Goal: Task Accomplishment & Management: Use online tool/utility

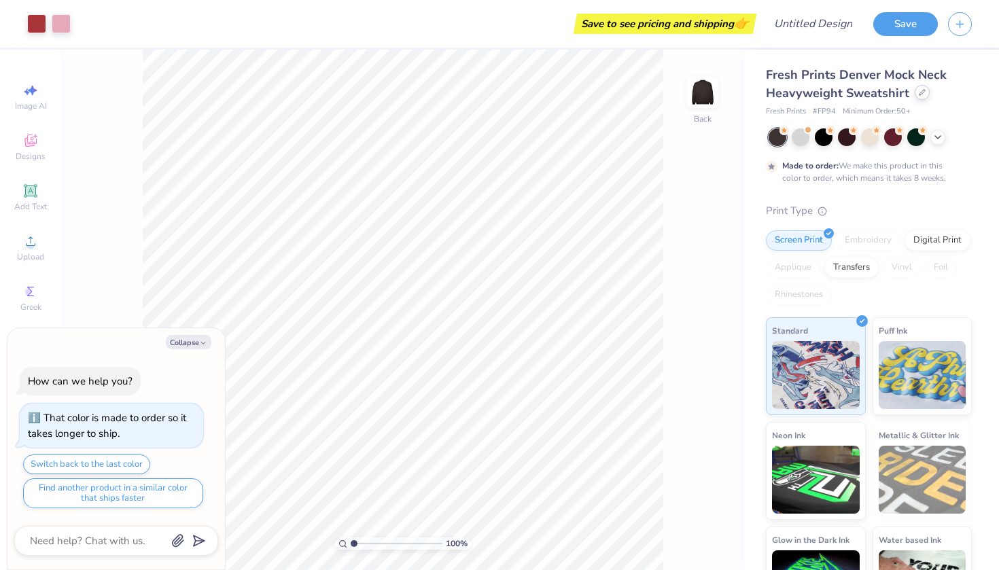
click at [919, 91] on icon at bounding box center [922, 92] width 7 height 7
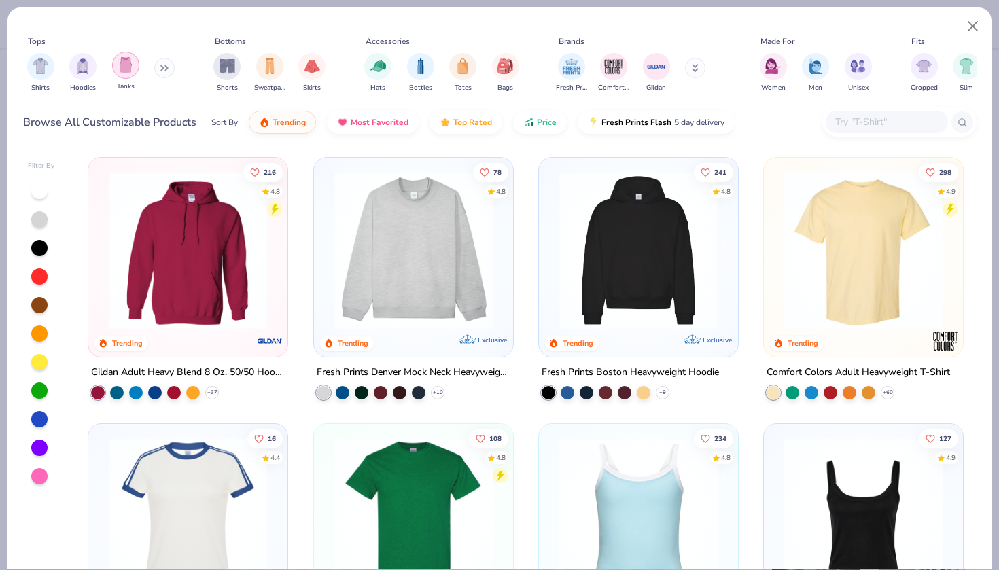
click at [127, 75] on div "filter for Tanks" at bounding box center [125, 65] width 27 height 27
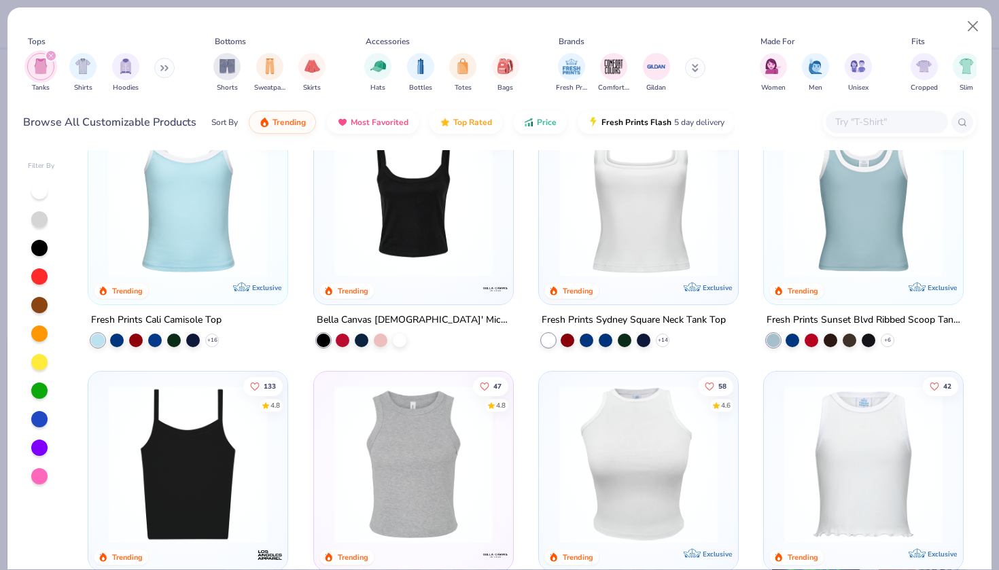
scroll to position [133, 0]
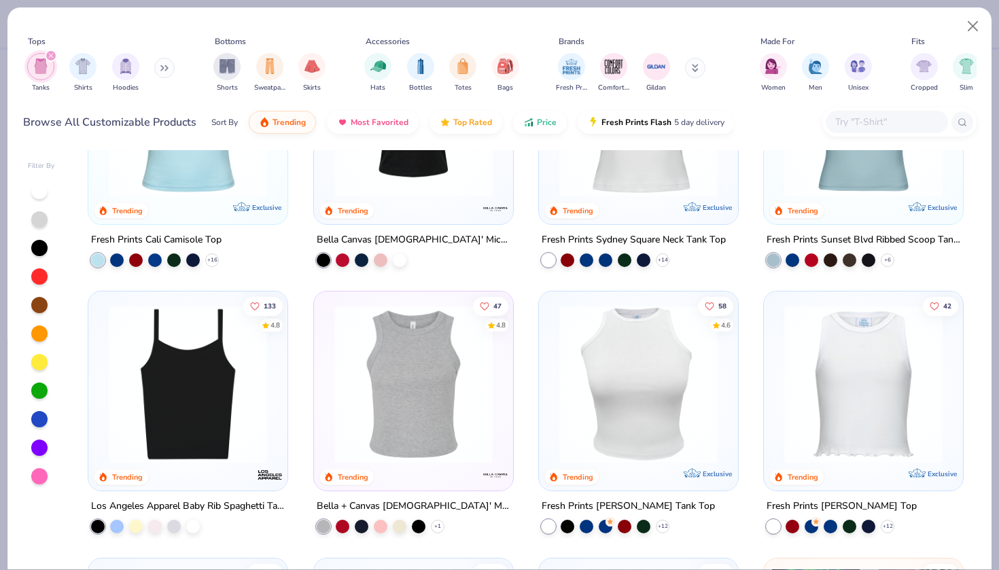
click at [145, 383] on img at bounding box center [188, 384] width 172 height 158
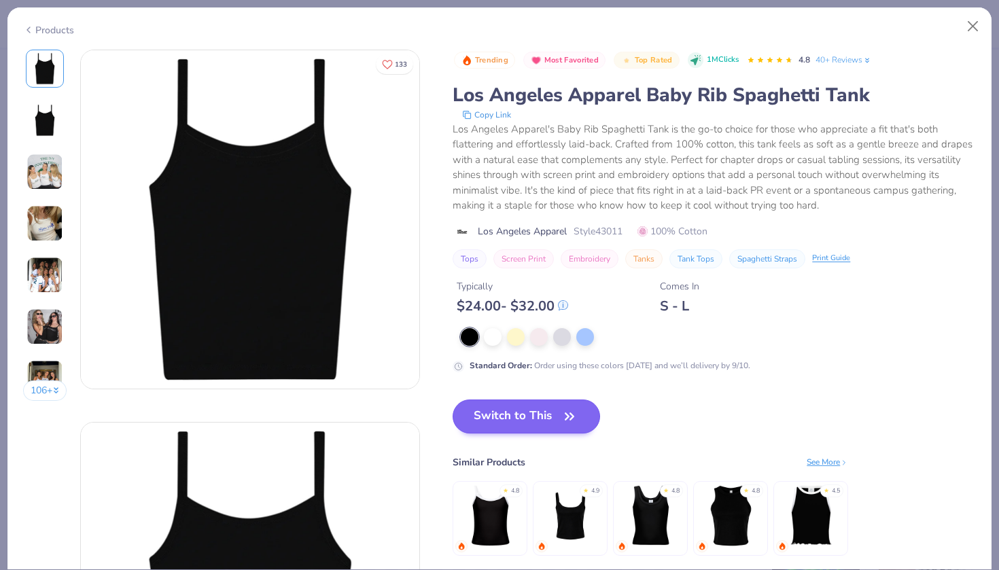
click at [519, 419] on button "Switch to This" at bounding box center [527, 417] width 148 height 34
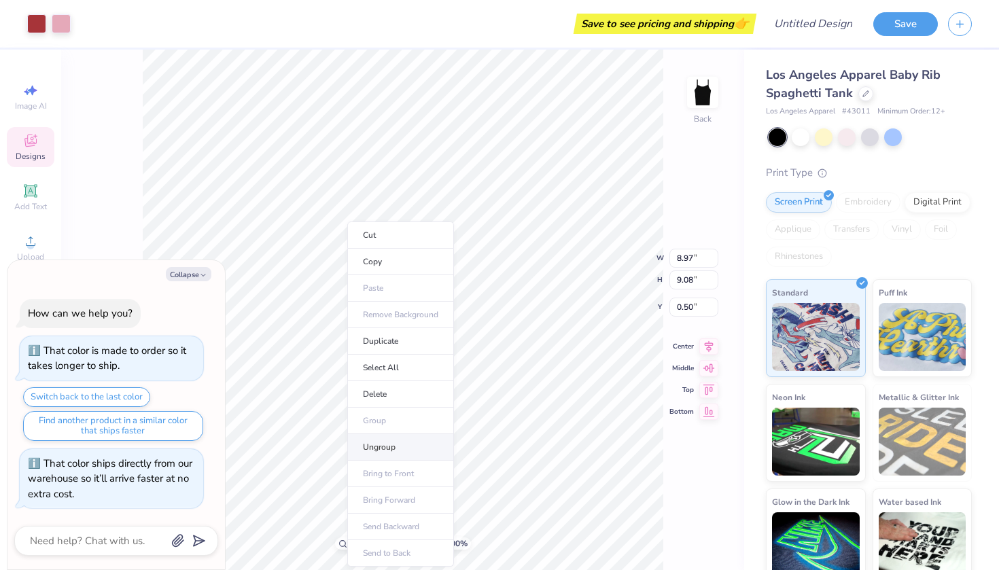
click at [396, 449] on li "Ungroup" at bounding box center [400, 447] width 107 height 27
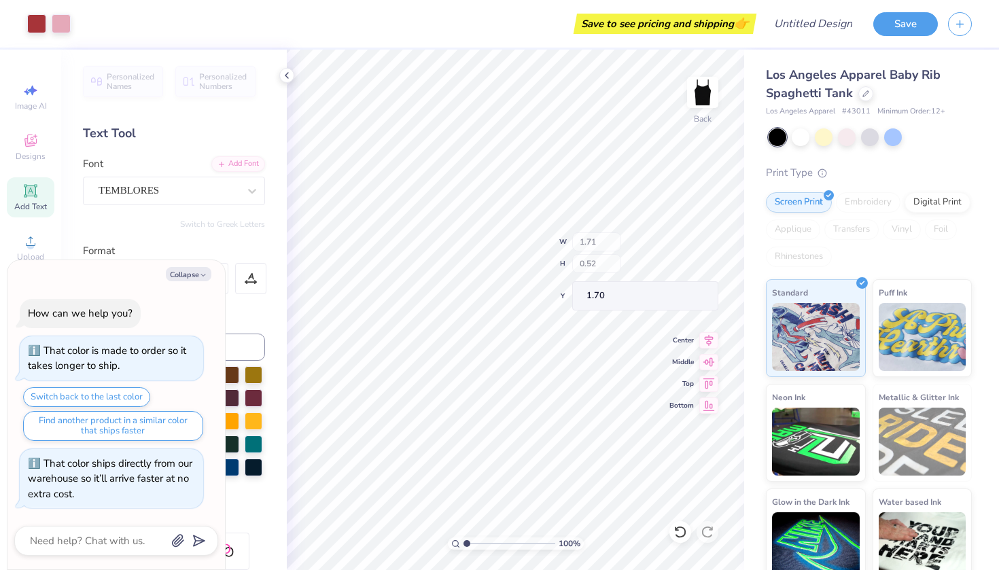
type textarea "x"
type input "8.97"
type input "9.08"
type input "0.50"
type textarea "x"
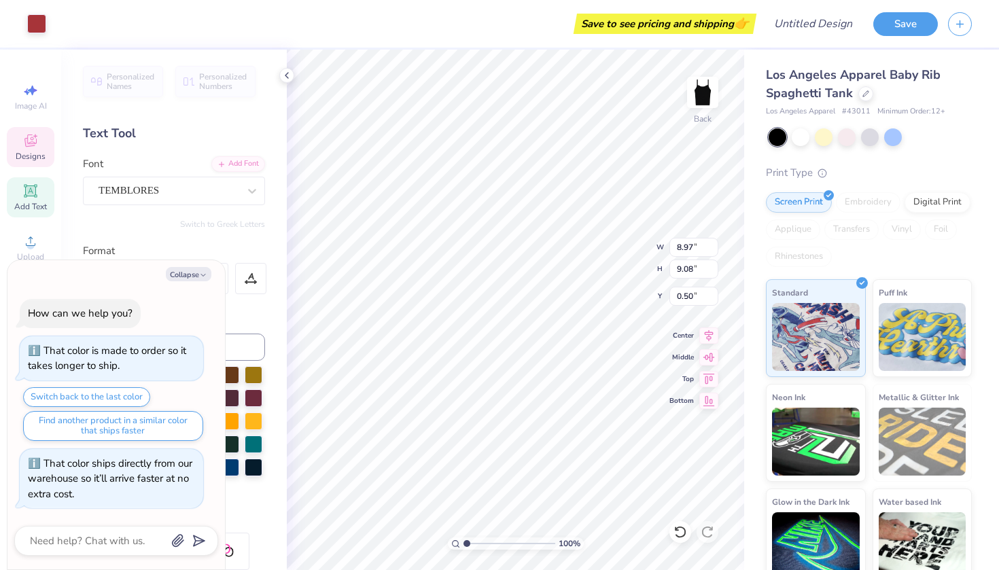
type input "1.71"
type input "0.52"
type input "1.70"
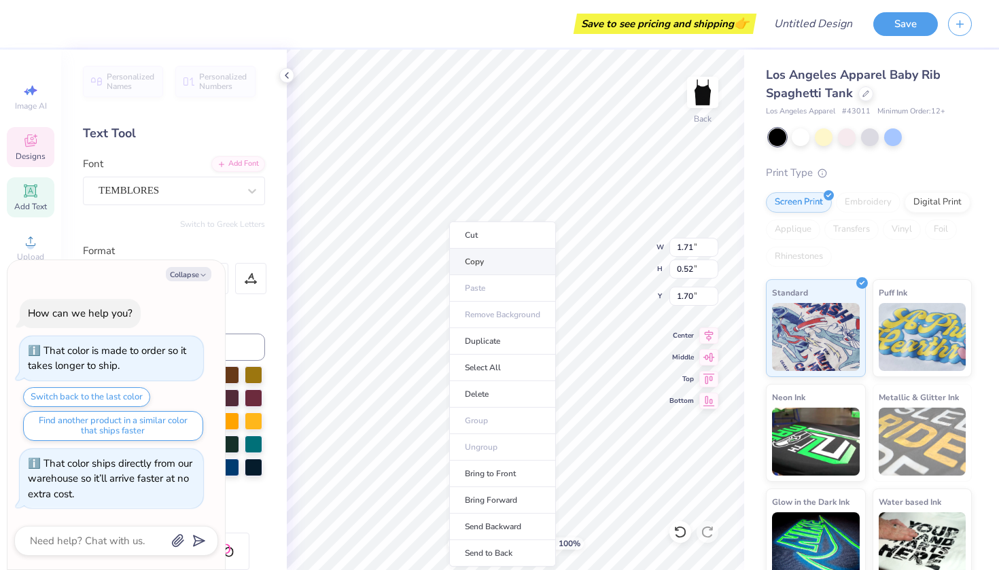
click at [468, 271] on li "Copy" at bounding box center [502, 262] width 107 height 27
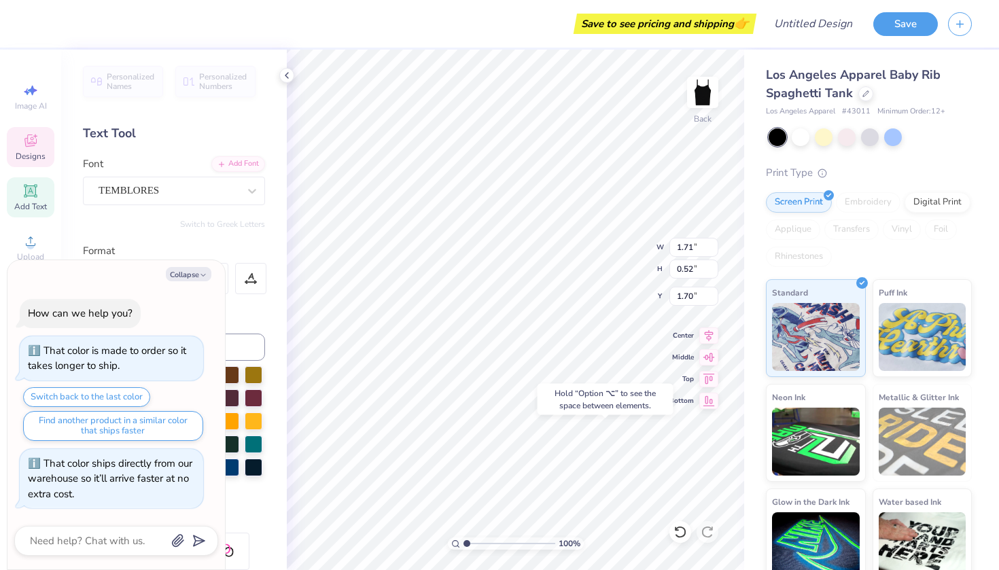
type textarea "x"
type input "8.64"
type textarea "x"
type textarea "Sigm"
type textarea "x"
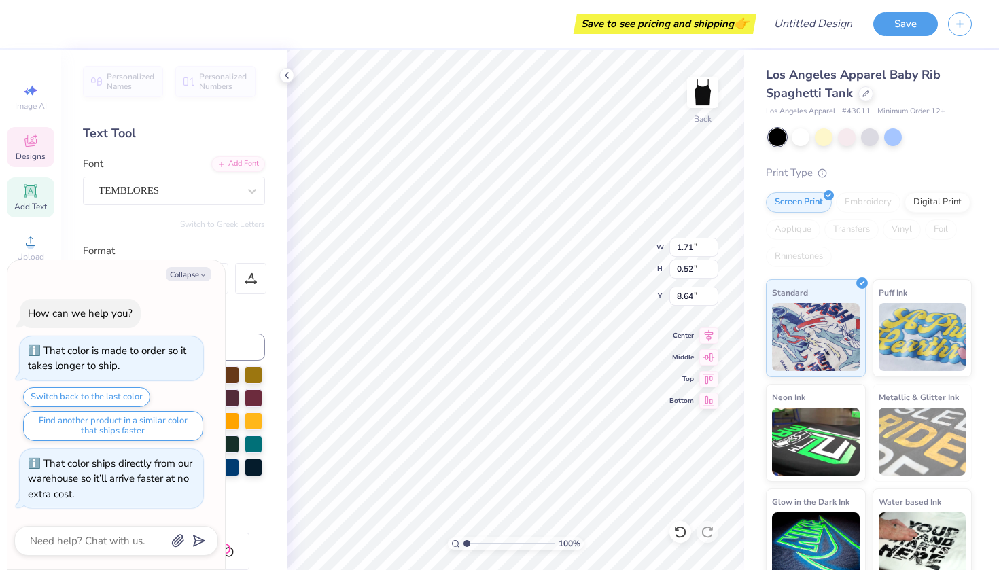
type textarea "Sig"
type textarea "x"
type textarea "Si"
type textarea "x"
type textarea "S"
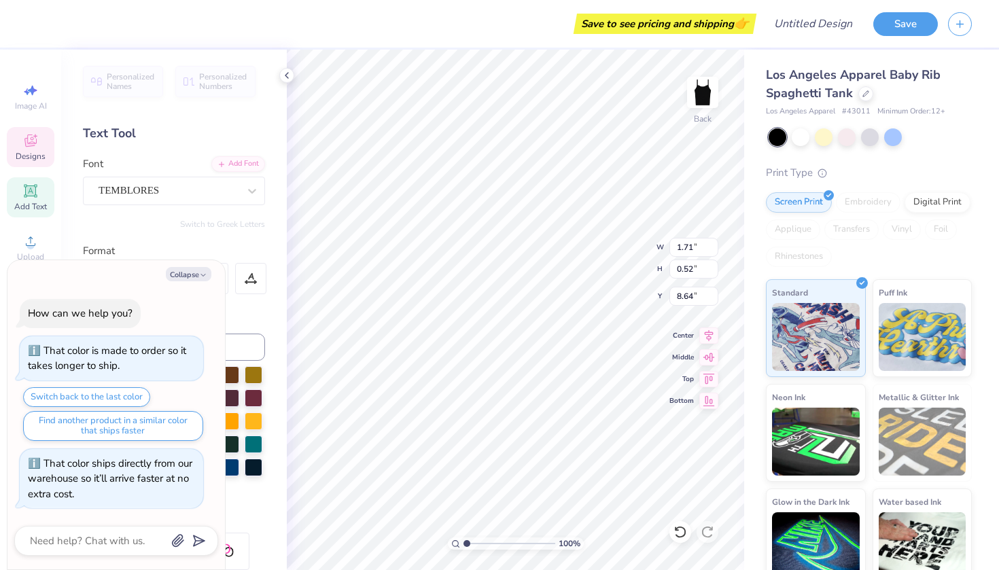
type textarea "x"
type textarea "D"
type textarea "x"
type textarea "Da"
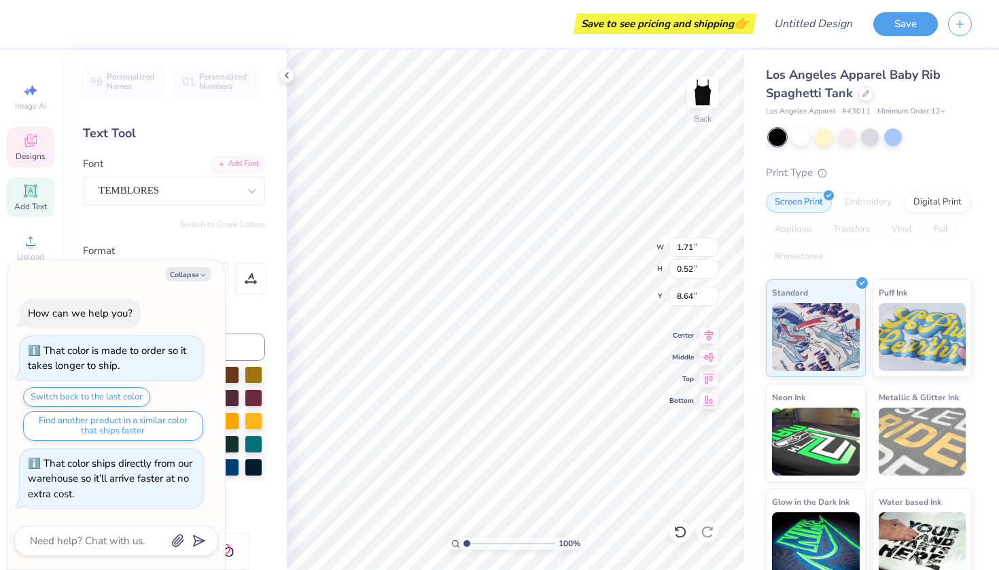
type textarea "x"
type textarea "Dat"
type textarea "x"
type textarea "Date"
type textarea "x"
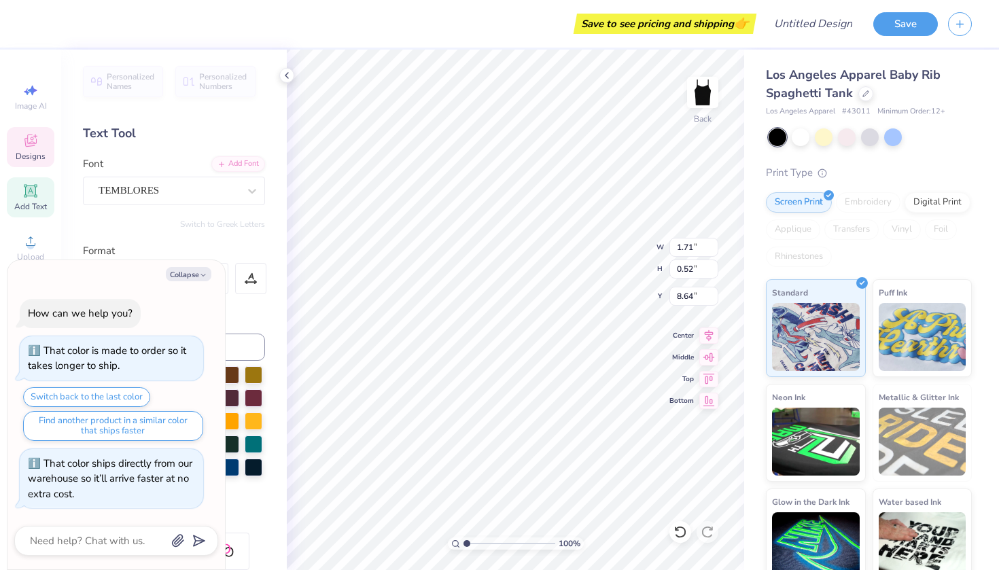
type textarea "Date"
type textarea "x"
type textarea "Date S"
type textarea "x"
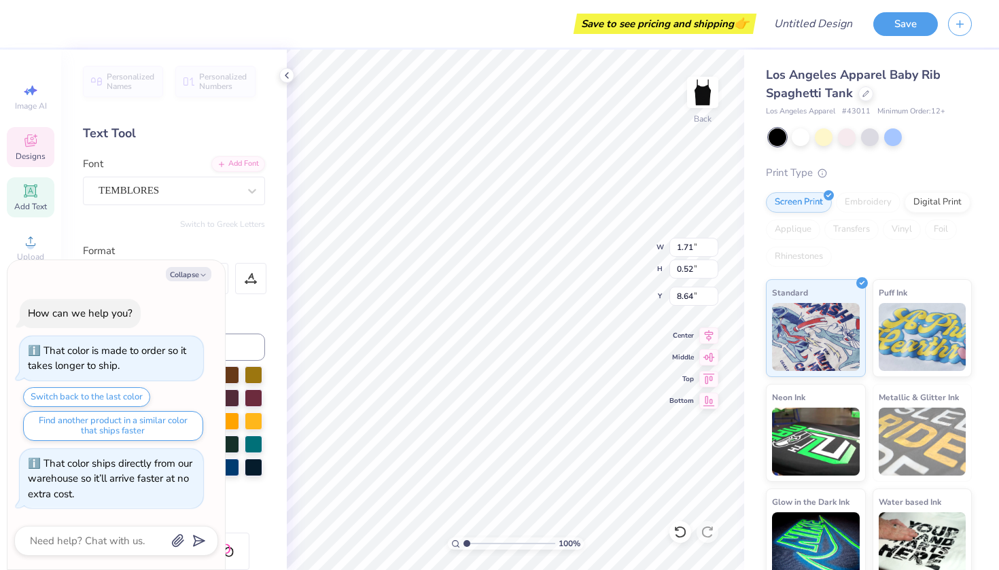
type textarea "Date"
type textarea "x"
type textarea "Date D"
type textarea "x"
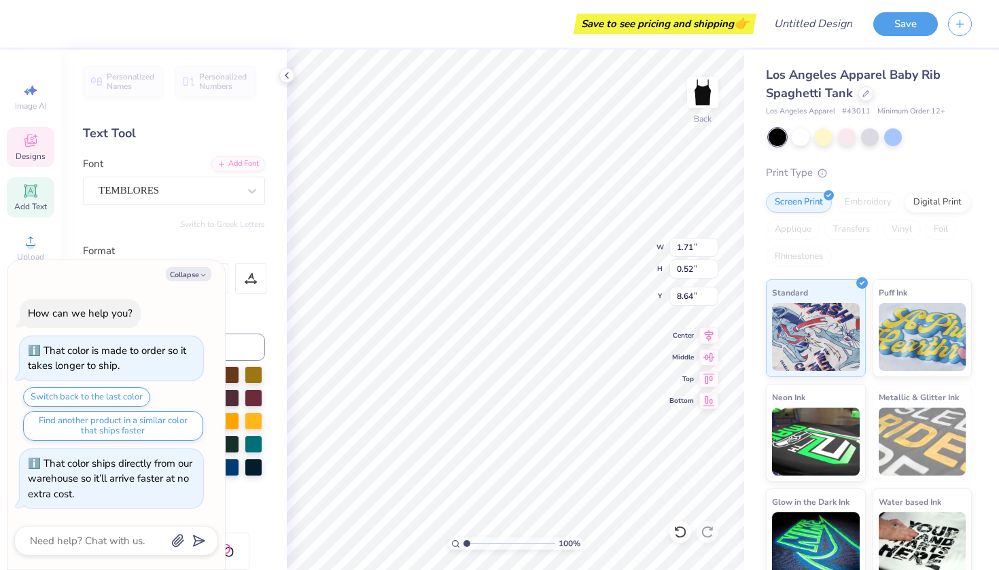
type textarea "Date Da"
type textarea "x"
type textarea "Date Das"
type textarea "x"
type textarea "Date Dash"
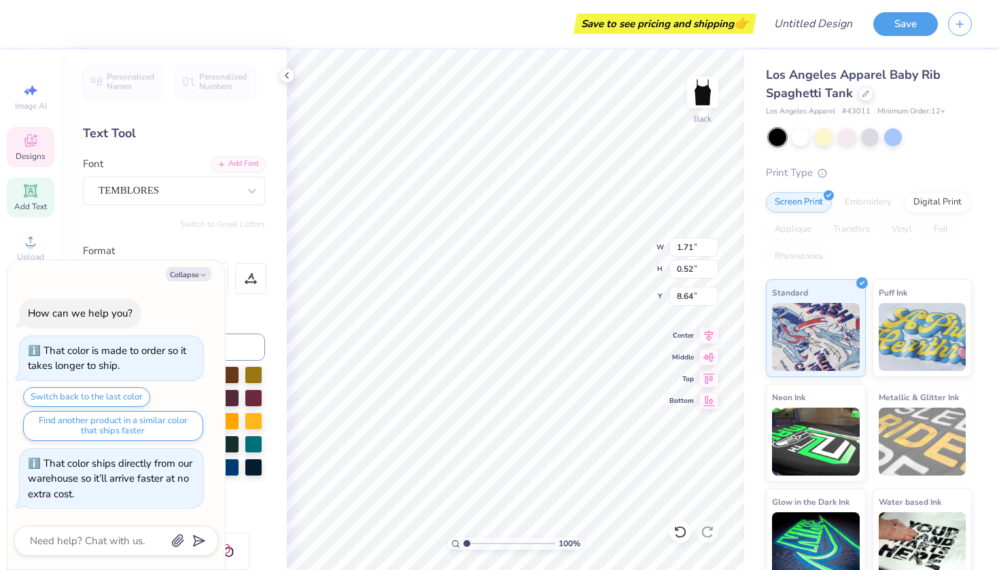
type textarea "x"
type textarea "Date Dash"
type textarea "x"
type textarea "Date Dash 2"
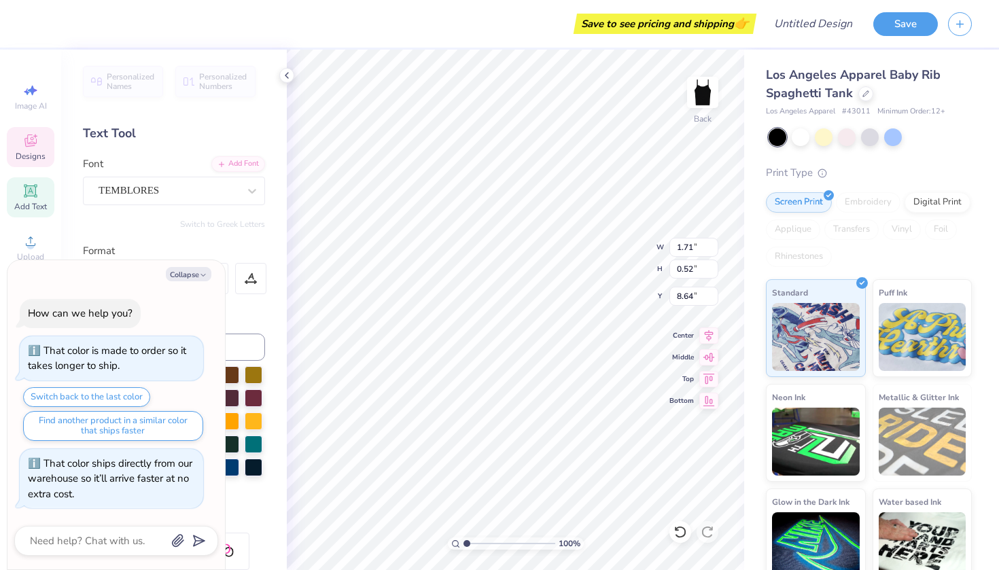
type textarea "x"
type textarea "Date Dash 20"
type textarea "x"
type textarea "Date Dash 202"
type textarea "x"
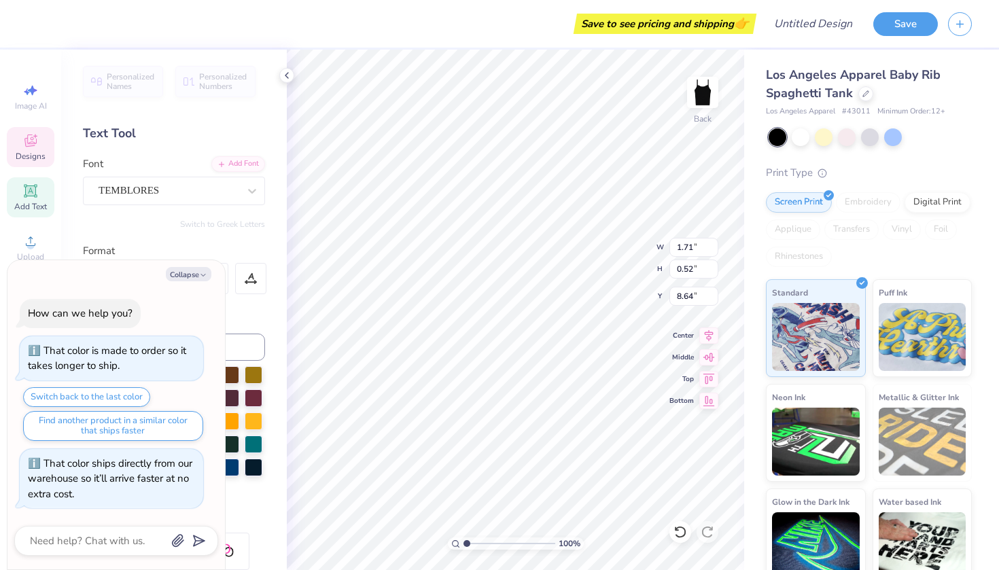
type textarea "Date Dash 2025"
type textarea "x"
type input "8.54"
type textarea "x"
type textarea "Date Dash 225"
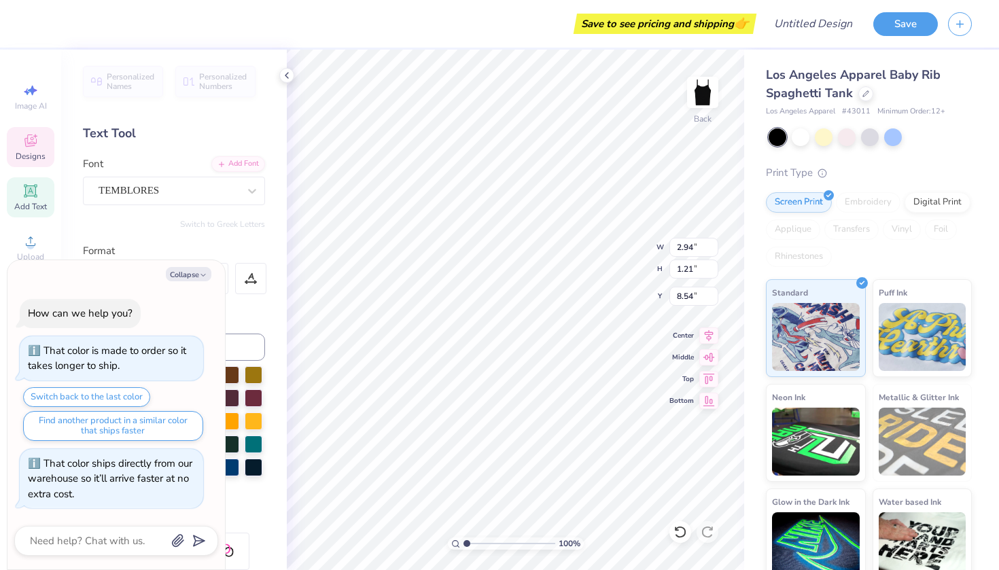
type textarea "x"
type textarea "Date Dash 25"
type textarea "x"
type textarea "Date Dash 25'"
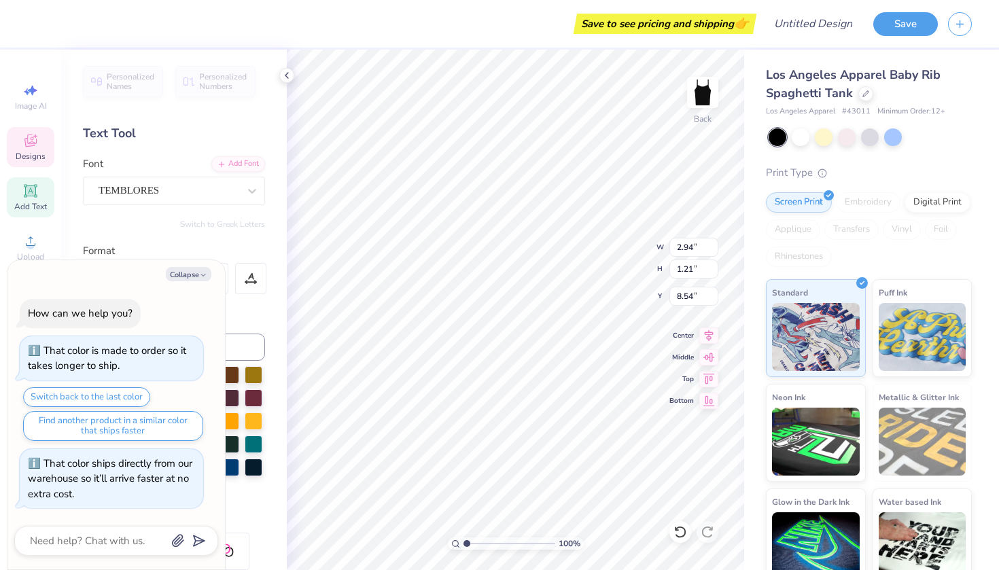
type textarea "x"
type input "8.51"
type textarea "x"
type textarea "Date Dash 25'"
type textarea "x"
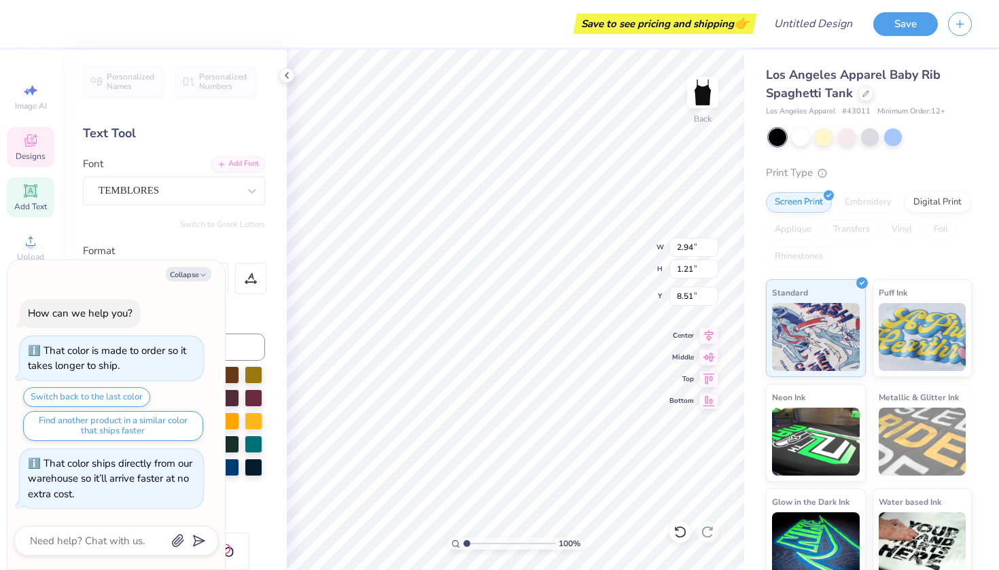
type textarea "Date Dash 25'"
type textarea "x"
type textarea "Date Dash 25'"
type textarea "x"
type textarea "Date Dash 25'"
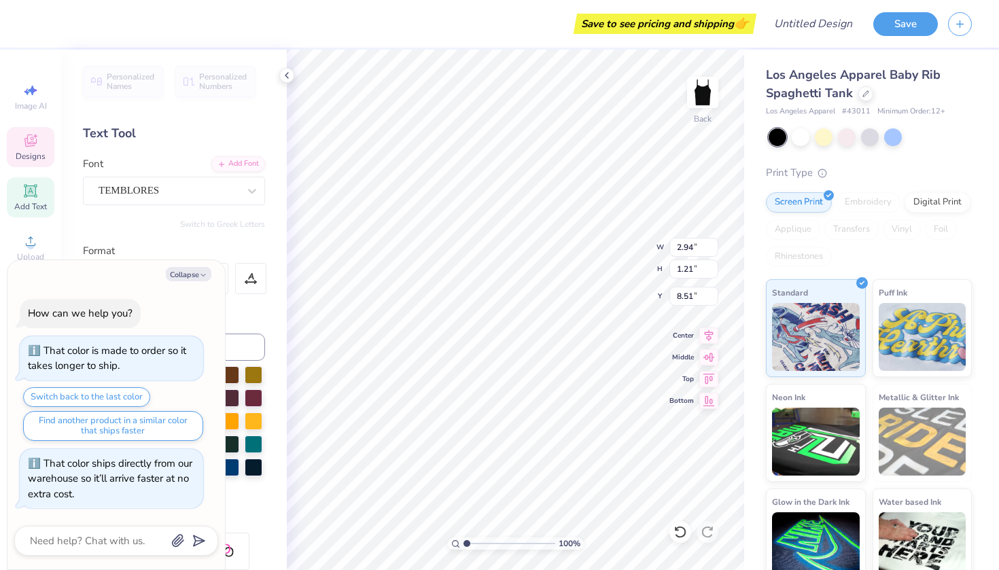
type textarea "x"
type textarea "Date Dash 25'"
type textarea "x"
type textarea "Date Dash 25'"
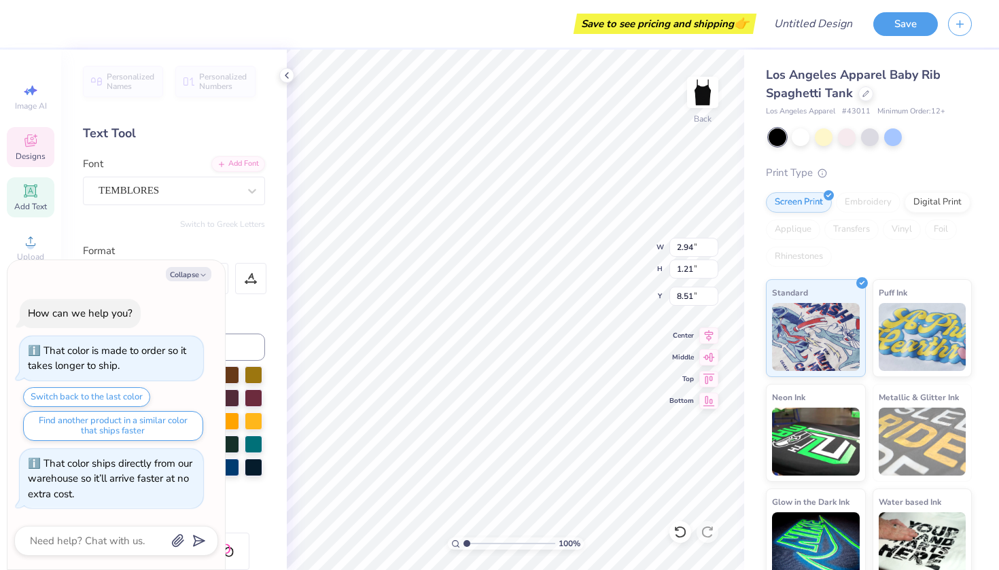
type textarea "x"
type textarea "Date Dash 25'"
click at [186, 268] on div "Collapse How can we help you? That color is made to order so it takes longer to…" at bounding box center [116, 414] width 218 height 309
click at [185, 275] on button "Collapse" at bounding box center [189, 274] width 46 height 14
type textarea "x"
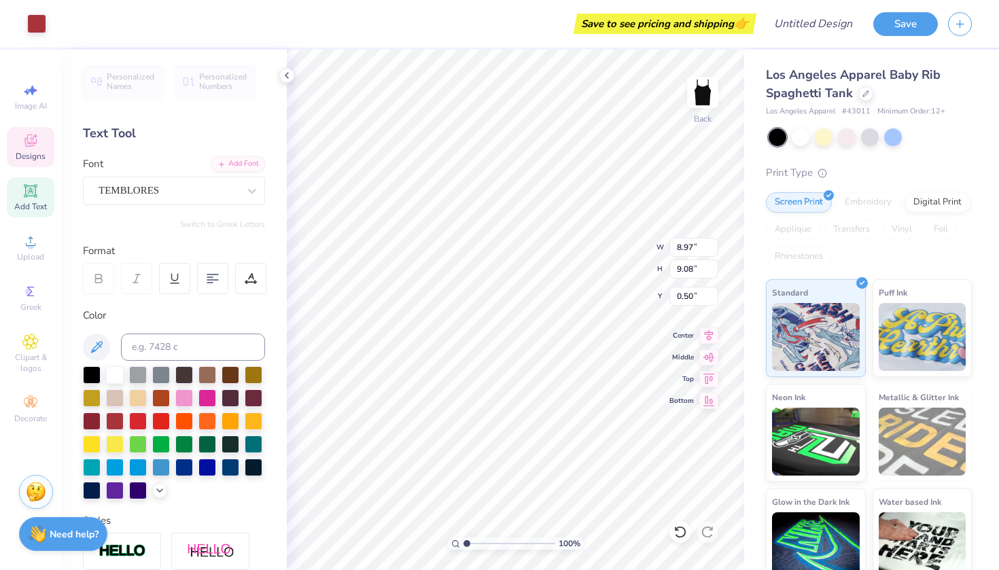
type input "0.65"
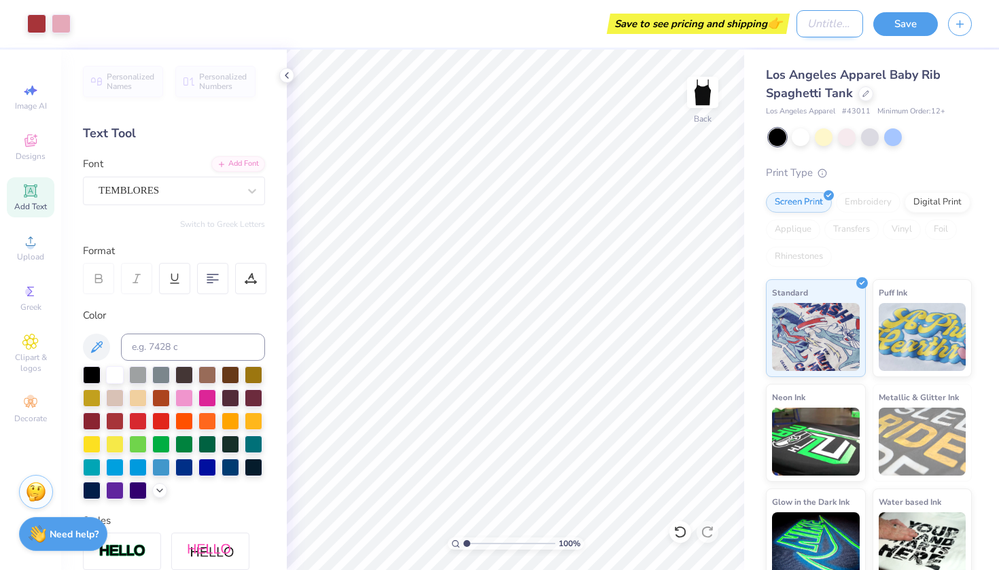
click at [806, 31] on input "Design Title" at bounding box center [830, 23] width 67 height 27
type input "date dash"
click at [896, 23] on button "Save" at bounding box center [906, 22] width 65 height 24
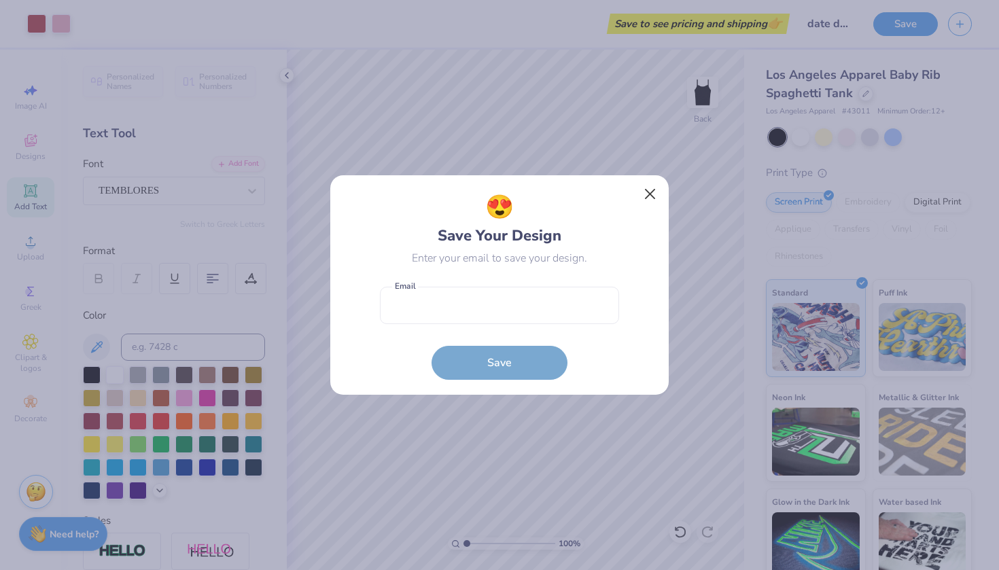
click at [643, 192] on button "Close" at bounding box center [651, 194] width 26 height 26
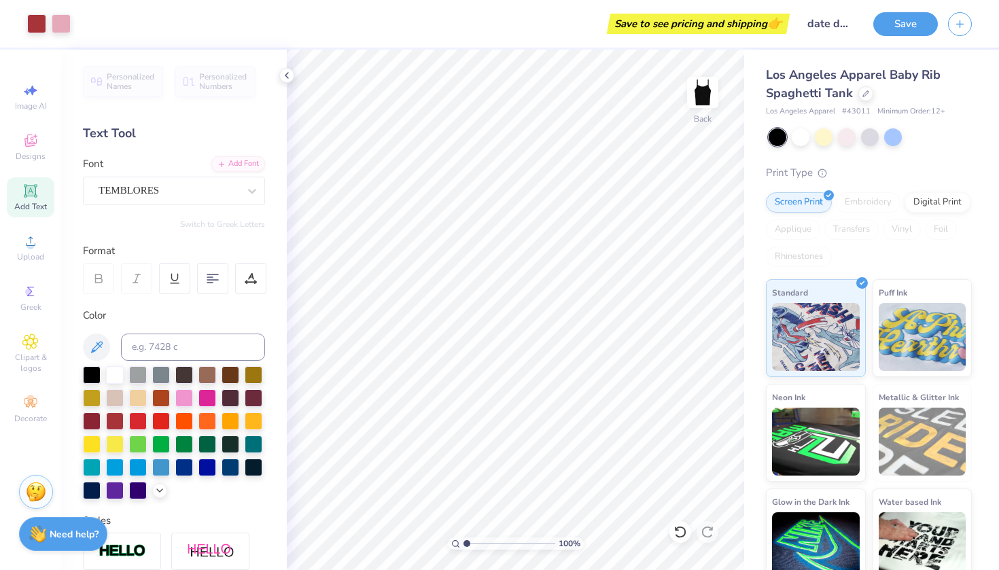
scroll to position [1, 0]
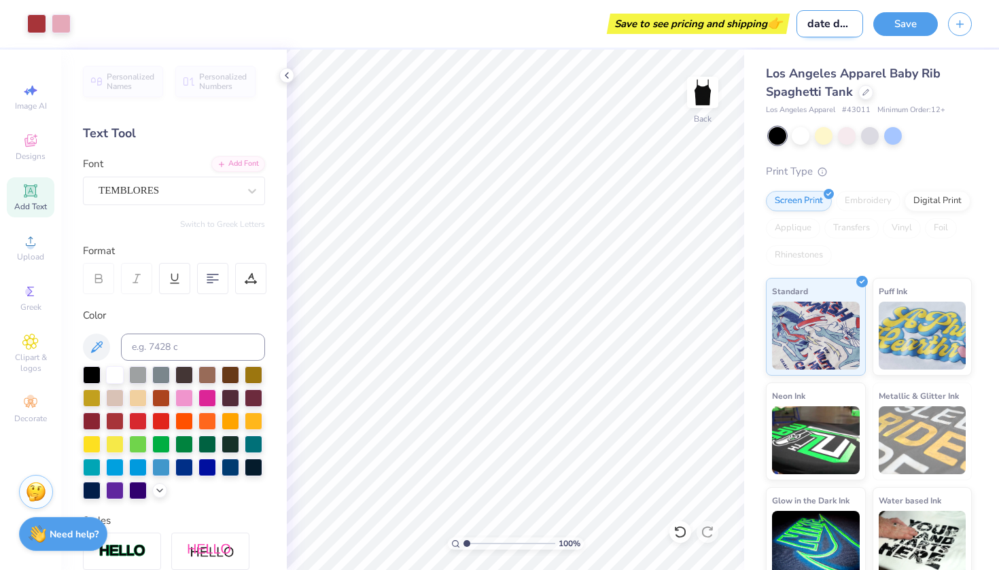
click at [831, 22] on input "date dash" at bounding box center [830, 23] width 67 height 27
click at [849, 24] on input "date dash" at bounding box center [830, 23] width 67 height 27
click at [888, 32] on button "Save" at bounding box center [906, 22] width 65 height 24
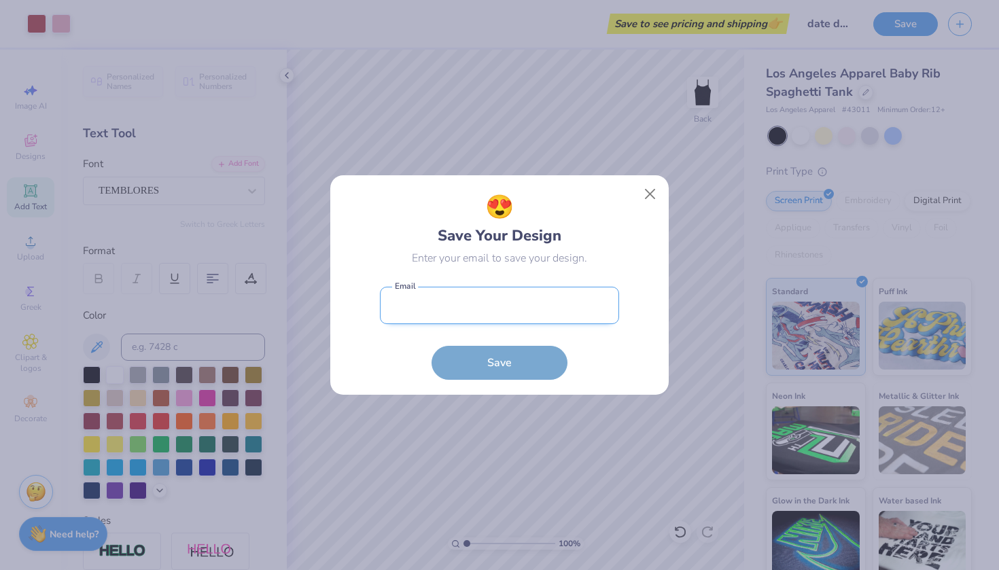
click at [449, 302] on input "email" at bounding box center [499, 305] width 239 height 37
type input "[EMAIL_ADDRESS][DOMAIN_NAME]"
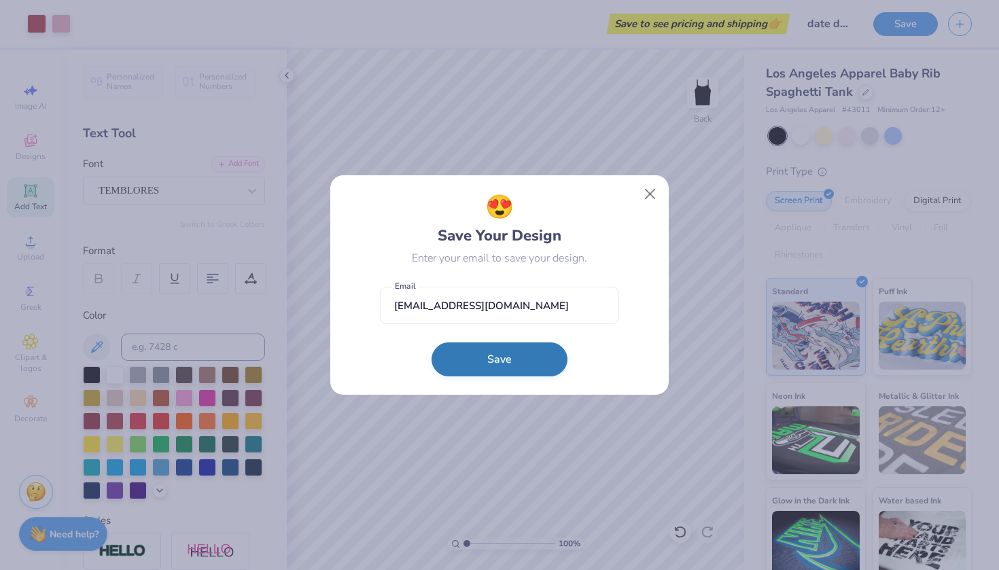
click at [481, 366] on button "Save" at bounding box center [500, 360] width 136 height 34
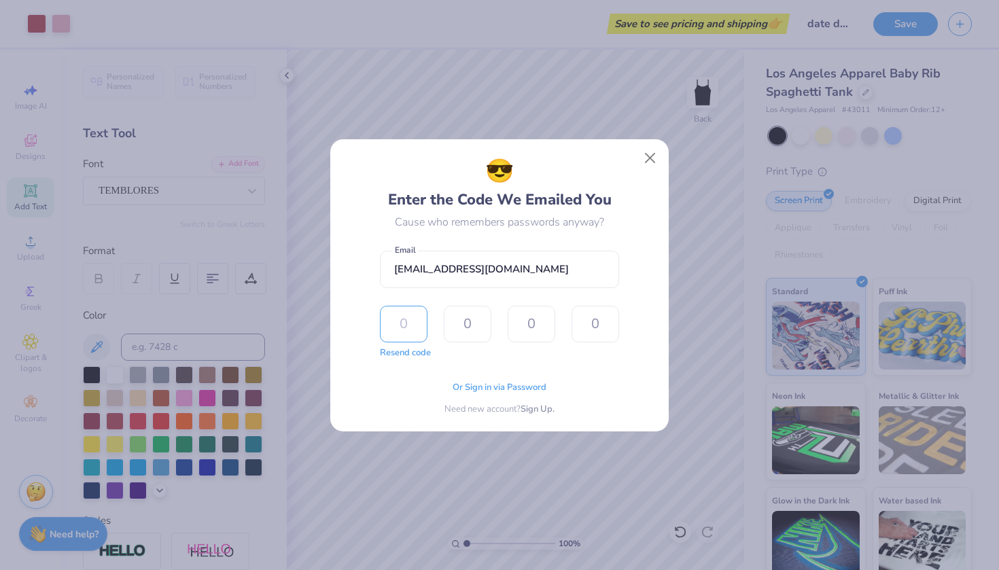
type input "5"
type input "3"
type input "8"
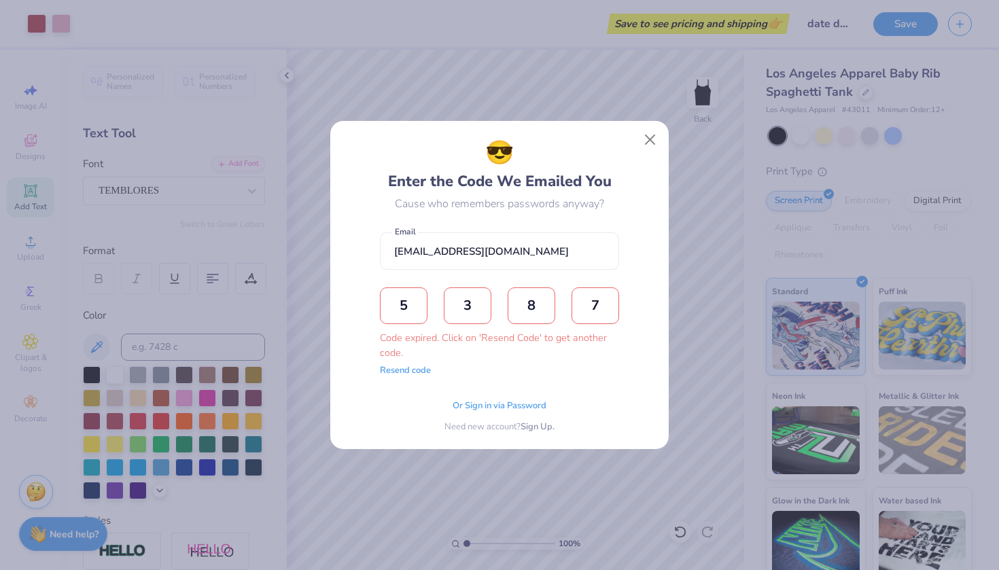
type input "7"
click at [408, 364] on div "Resend code" at bounding box center [405, 371] width 51 height 14
click at [483, 401] on span "Or Sign in via Password" at bounding box center [500, 405] width 94 height 14
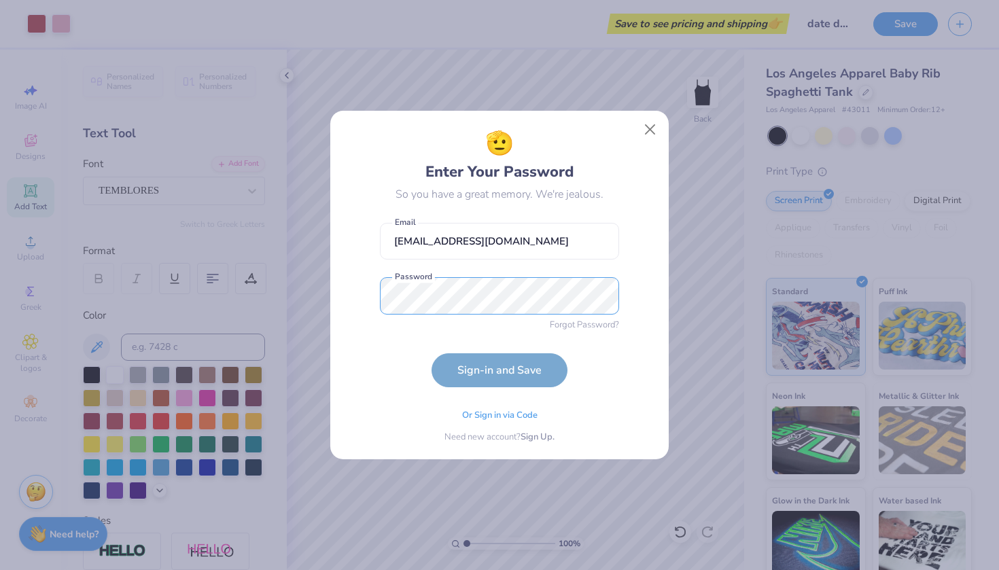
click at [500, 370] on button "Sign-in and Save" at bounding box center [500, 370] width 136 height 34
click at [504, 366] on form "[EMAIL_ADDRESS][DOMAIN_NAME] Email Password Forgot Password? Sign-in and Save" at bounding box center [499, 302] width 239 height 172
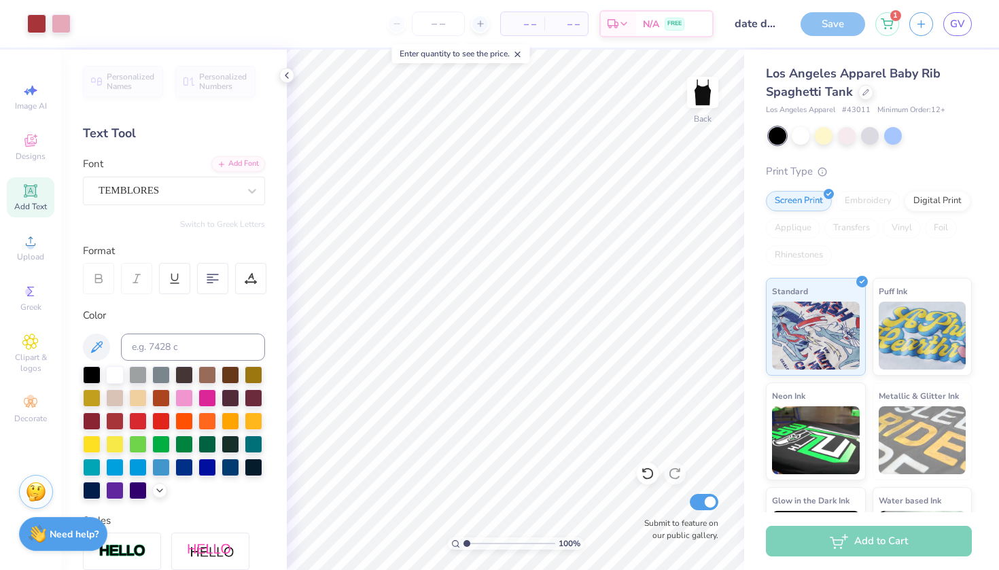
click at [842, 35] on div "Save" at bounding box center [833, 24] width 65 height 24
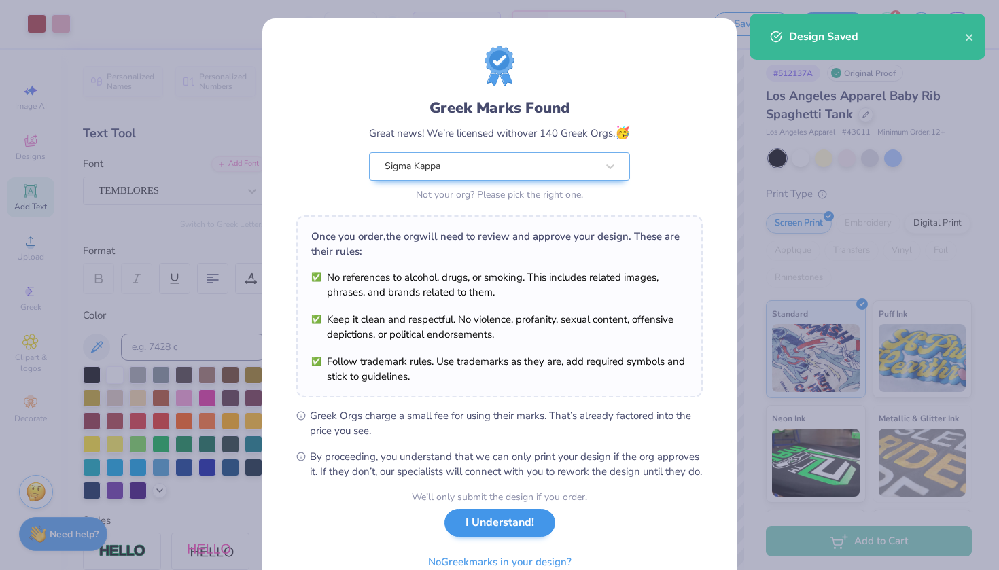
click at [475, 537] on button "I Understand!" at bounding box center [500, 523] width 111 height 28
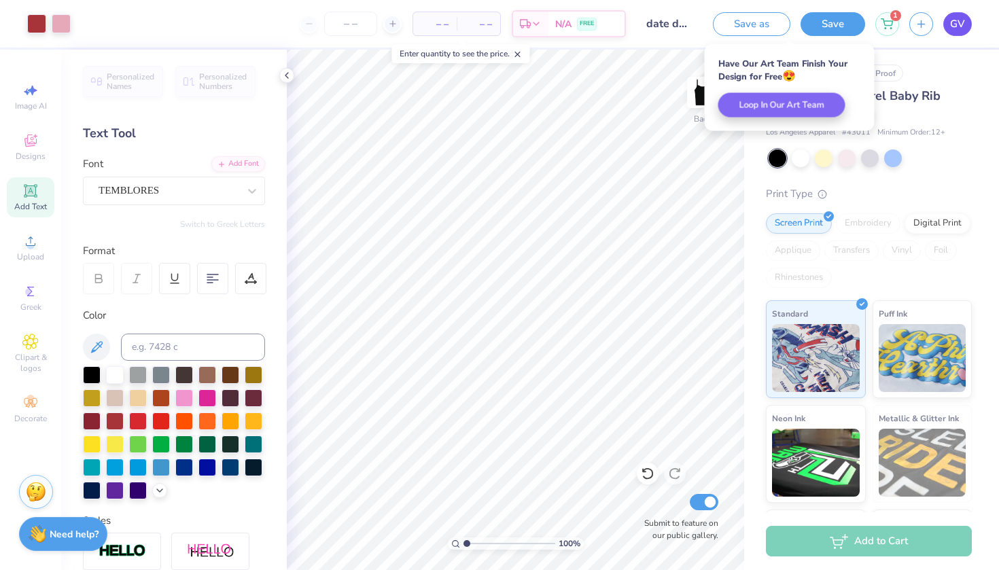
click at [953, 22] on span "GV" at bounding box center [957, 24] width 15 height 16
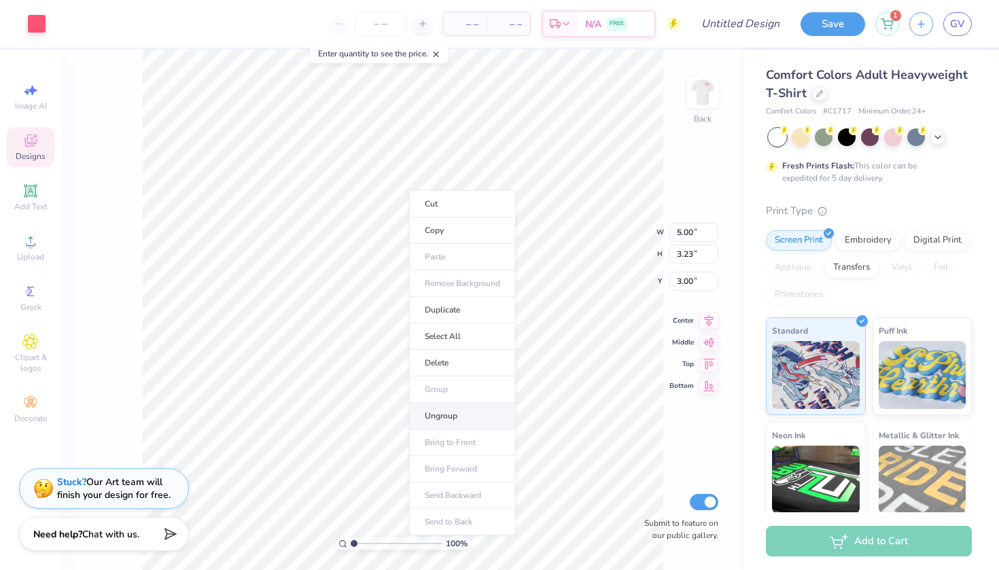
click at [453, 409] on li "Ungroup" at bounding box center [462, 416] width 107 height 27
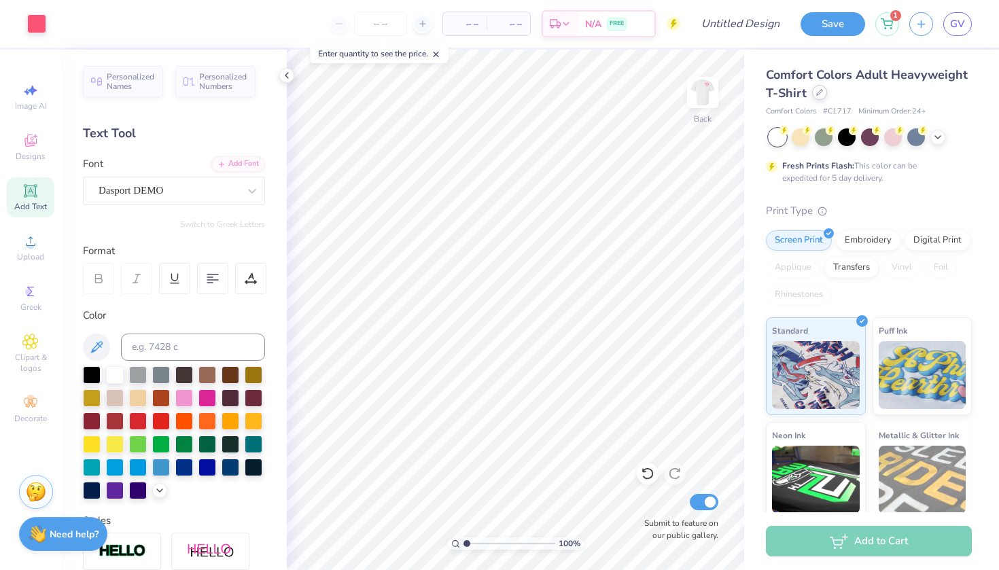
click at [819, 95] on icon at bounding box center [819, 92] width 7 height 7
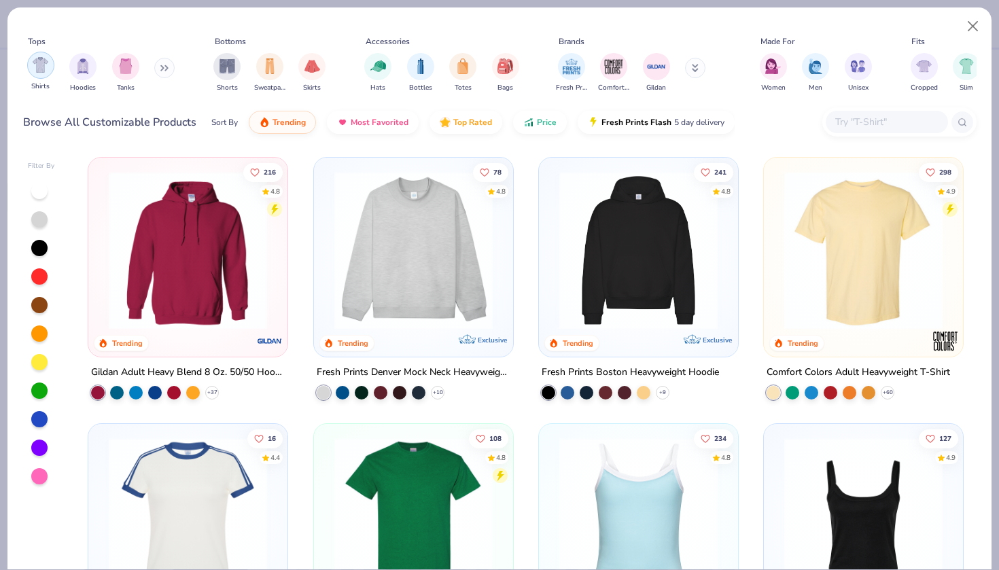
click at [46, 67] on img "filter for Shirts" at bounding box center [41, 65] width 16 height 16
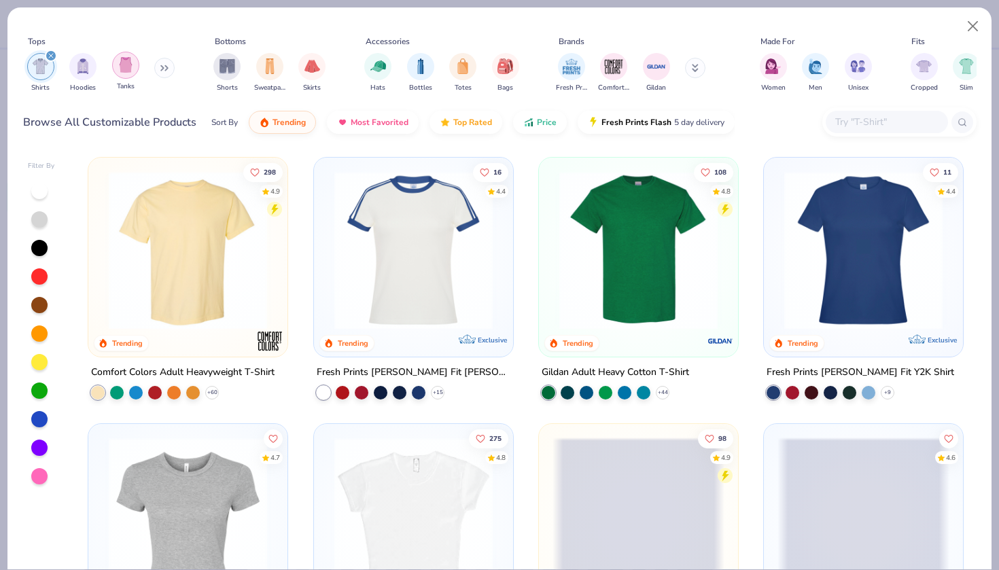
click at [123, 62] on img "filter for Tanks" at bounding box center [125, 65] width 15 height 16
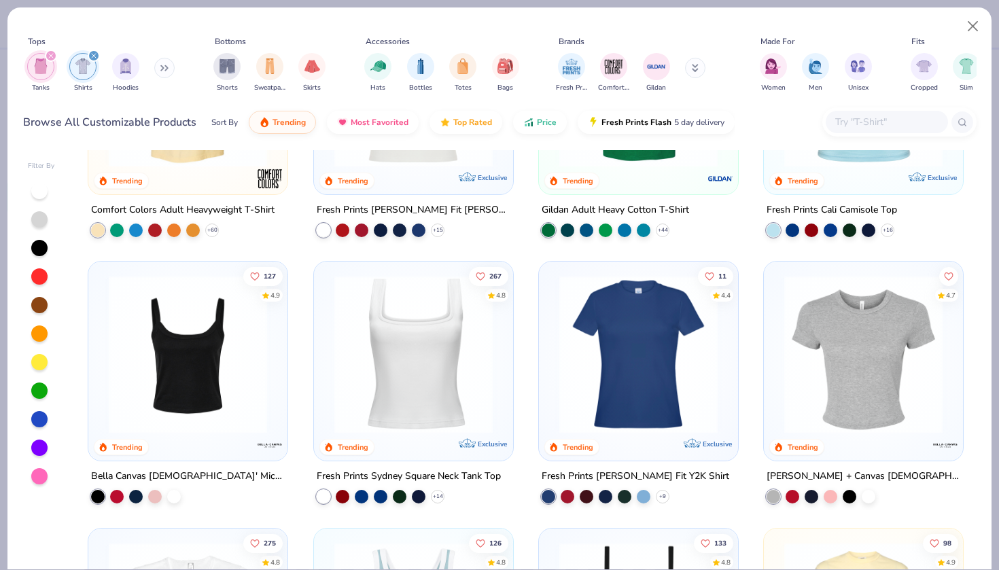
scroll to position [169, 0]
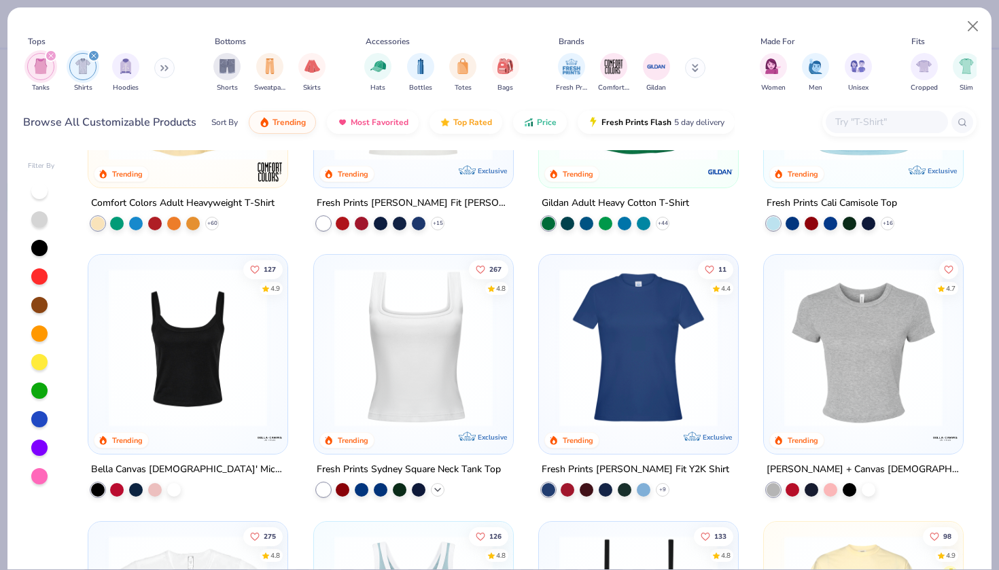
click at [440, 491] on icon at bounding box center [437, 490] width 11 height 11
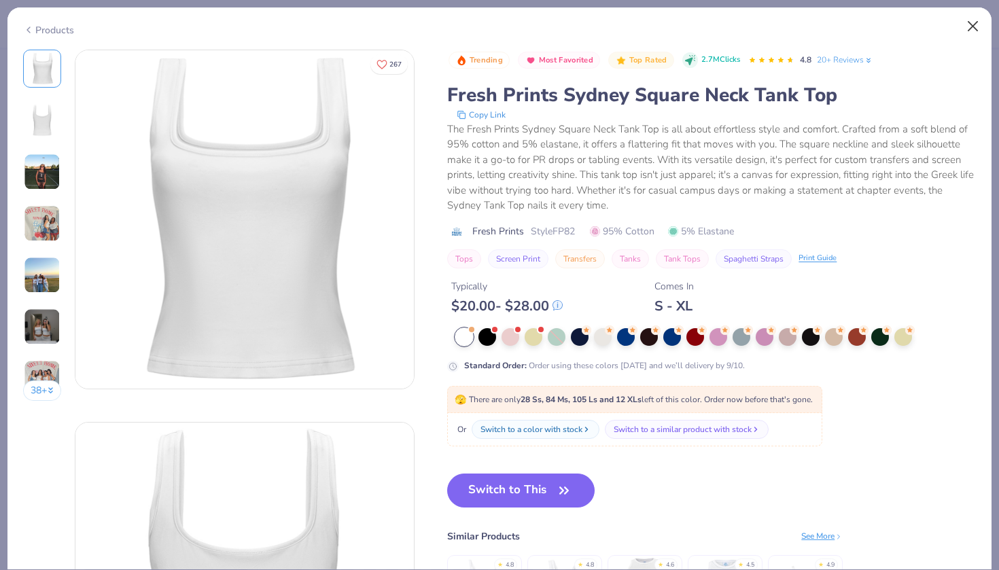
click at [969, 30] on button "Close" at bounding box center [974, 27] width 26 height 26
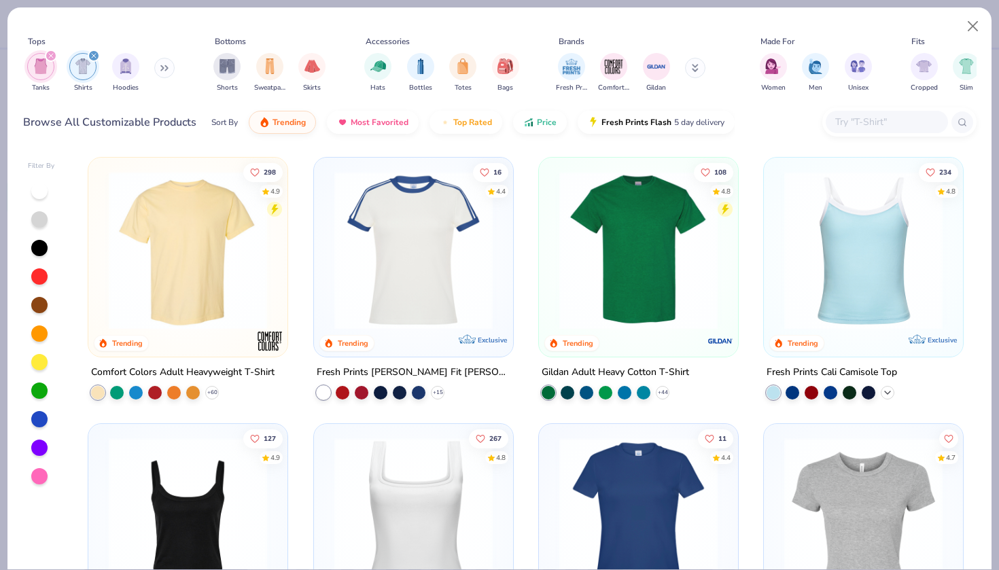
click at [890, 396] on icon at bounding box center [887, 392] width 11 height 11
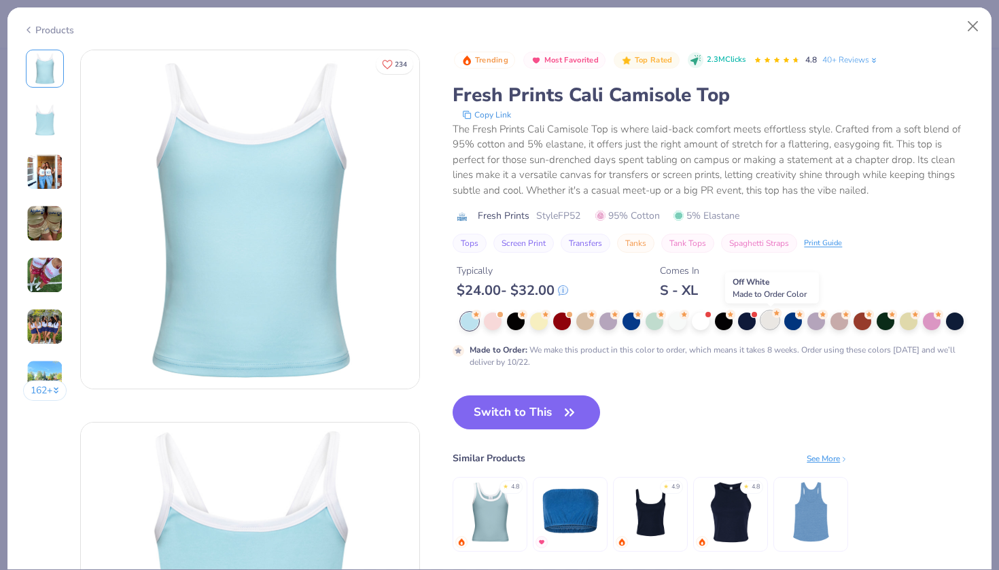
click at [769, 326] on div at bounding box center [770, 320] width 18 height 18
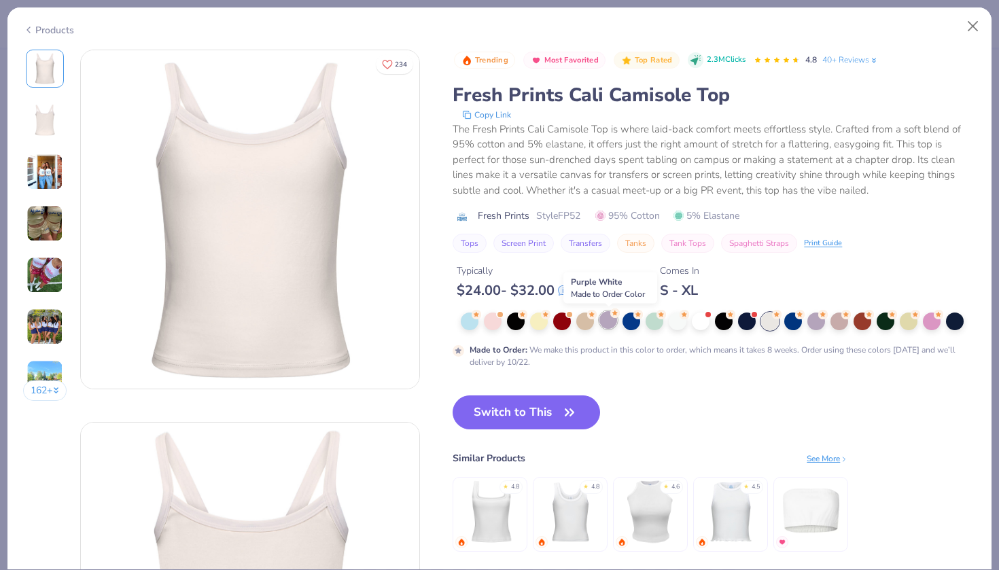
click at [608, 324] on div at bounding box center [609, 320] width 18 height 18
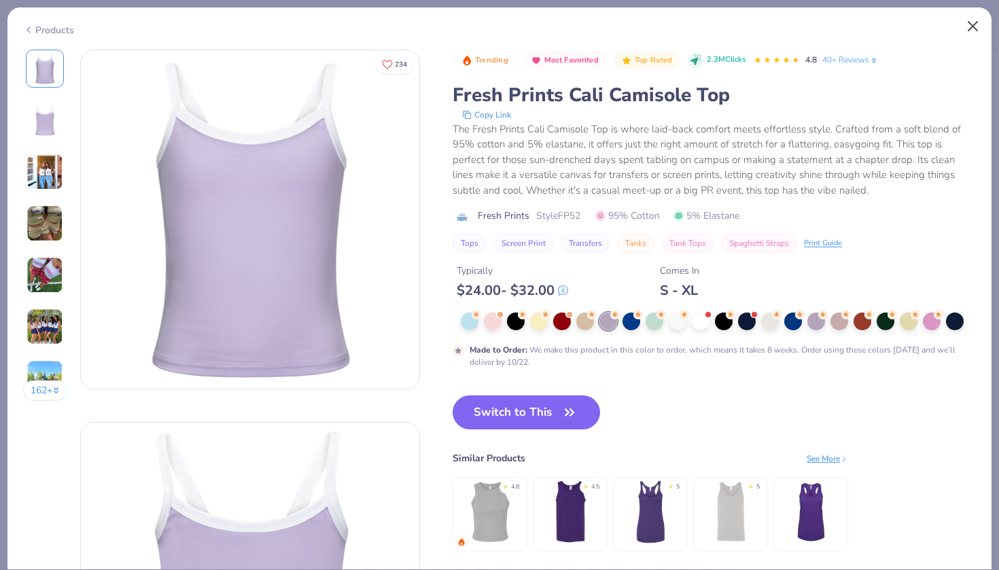
click at [978, 25] on button "Close" at bounding box center [974, 27] width 26 height 26
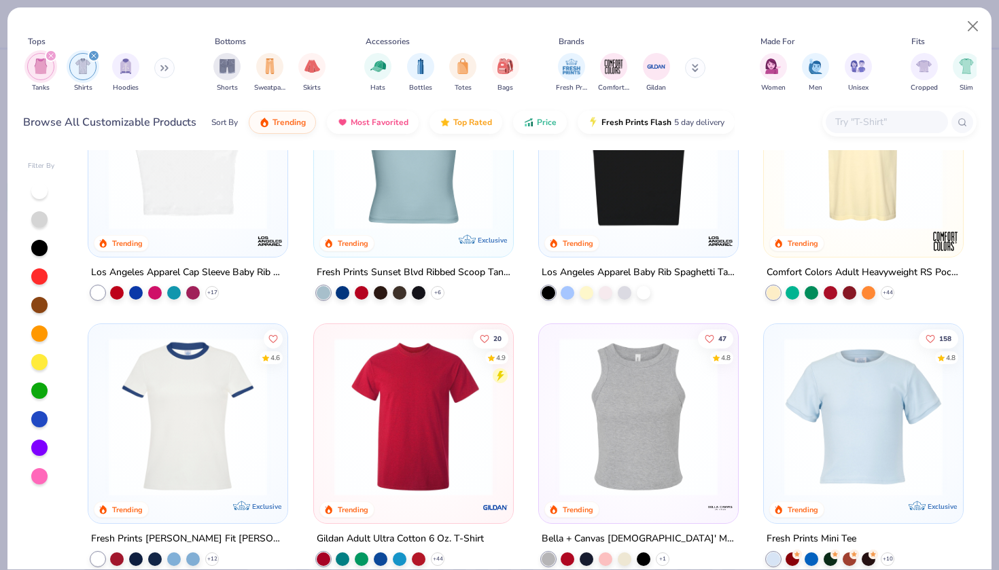
scroll to position [669, 0]
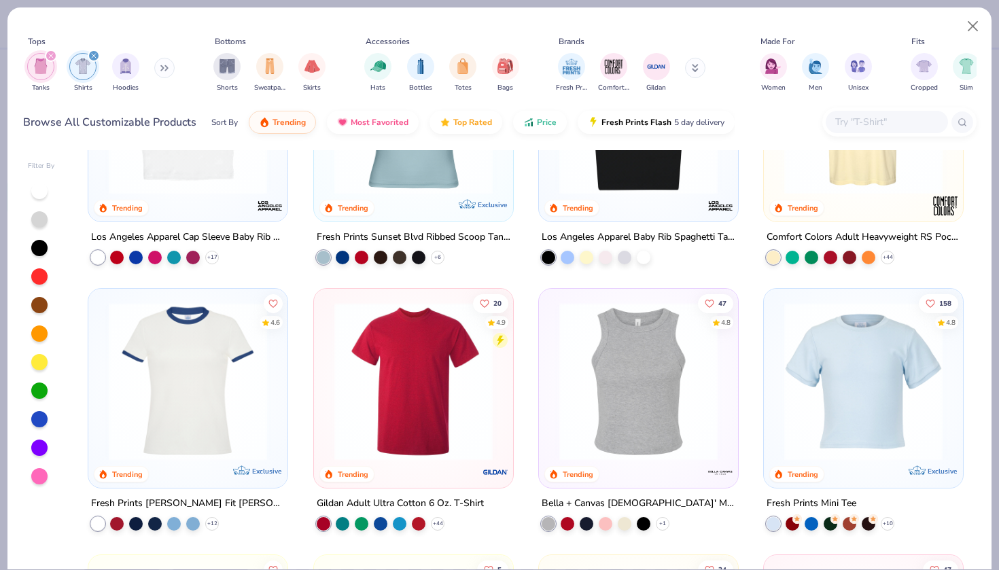
click at [617, 441] on img at bounding box center [639, 381] width 172 height 158
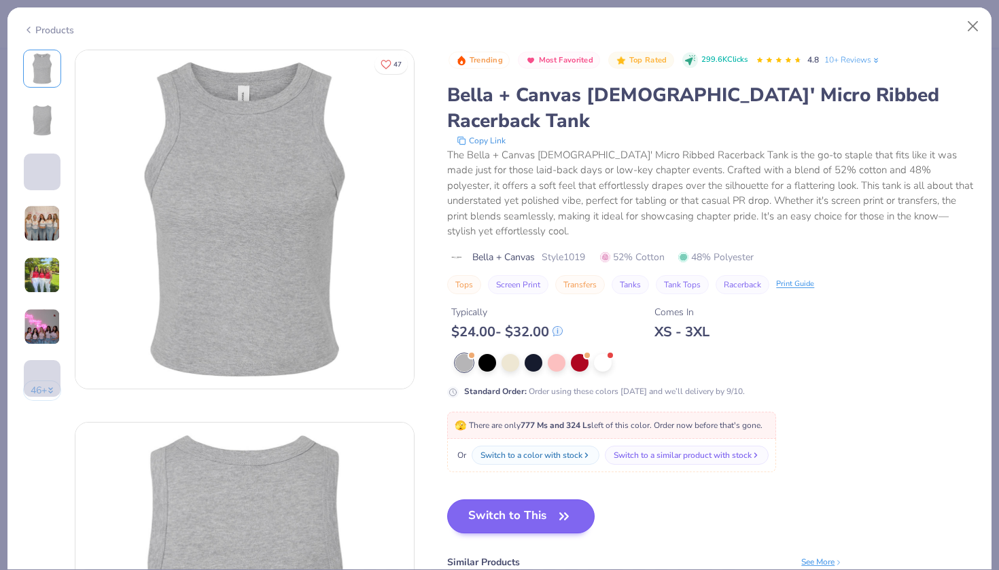
click at [534, 500] on button "Switch to This" at bounding box center [521, 517] width 148 height 34
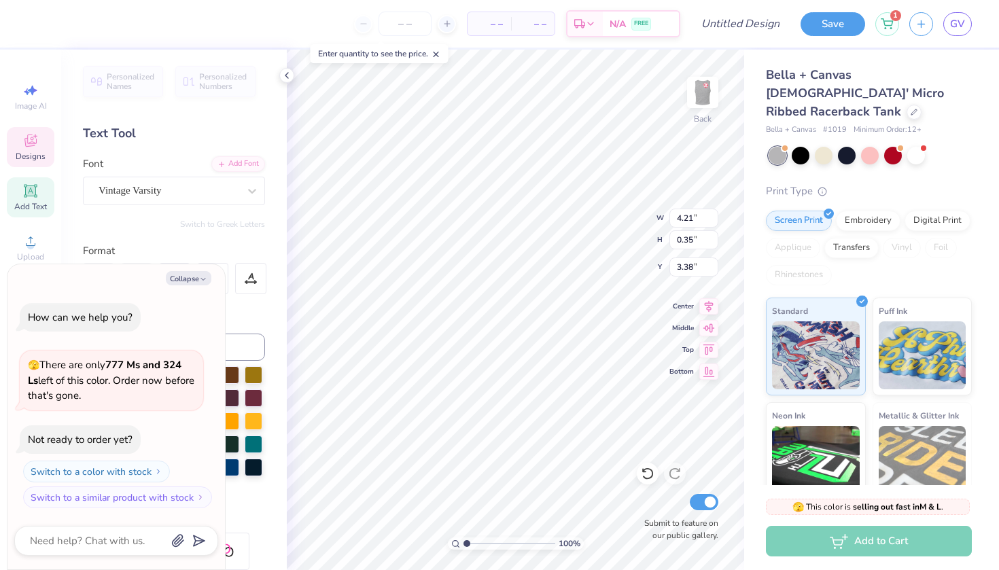
type textarea "x"
type input "4.36"
type textarea "x"
type input "0.44"
type input "0.42"
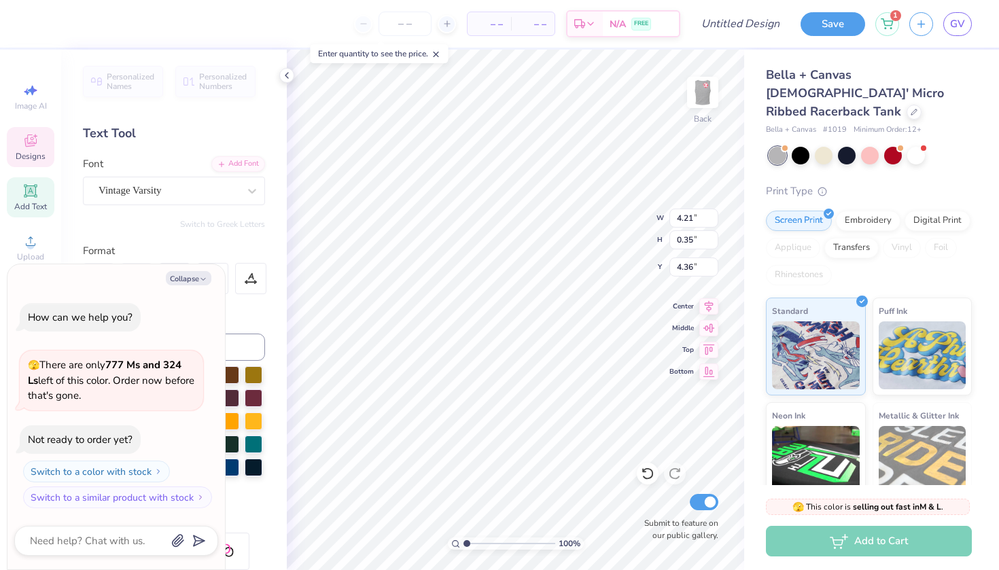
type input "2.74"
type textarea "x"
type input "8.16"
type textarea "x"
type input "3.69"
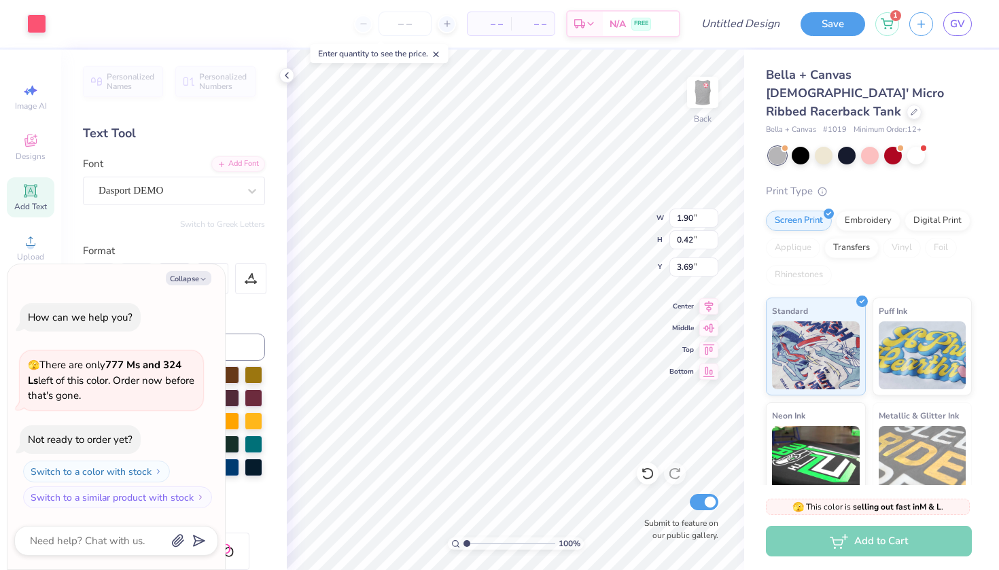
type textarea "x"
type input "5.00"
type input "2.62"
type input "8.16"
type textarea "x"
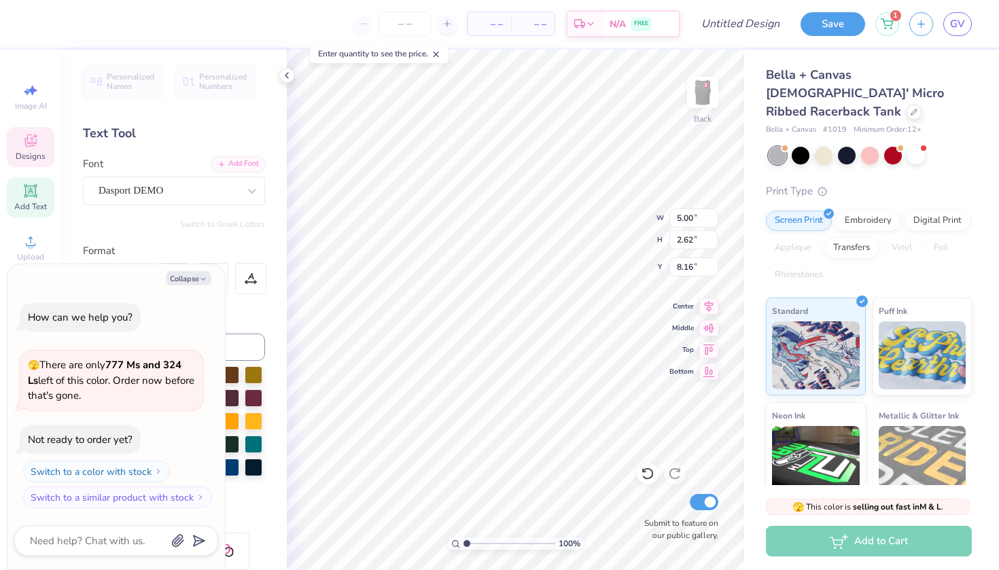
type input "1.08"
type textarea "x"
type textarea "aephi"
type textarea "x"
type textarea "aeph"
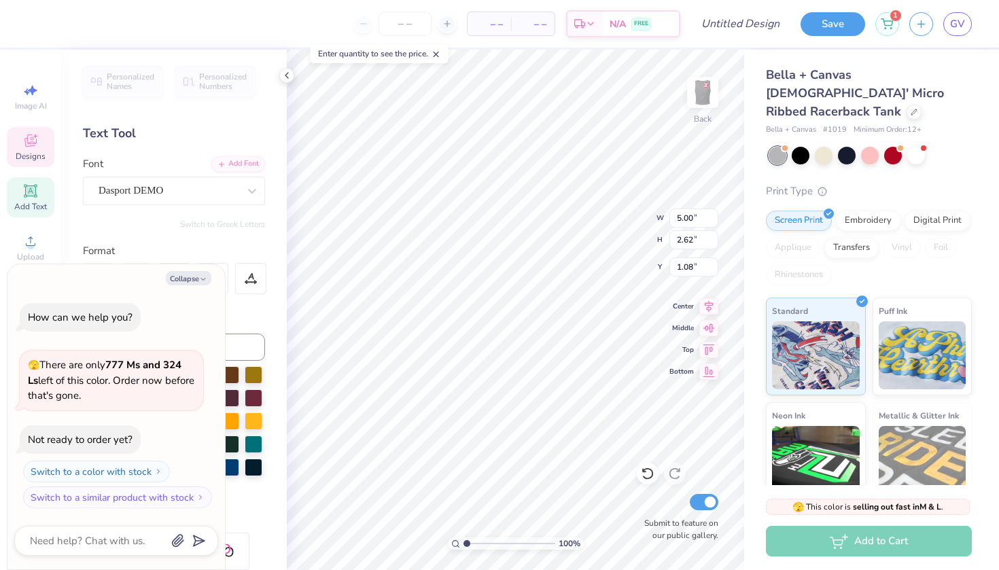
type textarea "x"
type textarea "aep"
type textarea "x"
type textarea "ae"
type textarea "x"
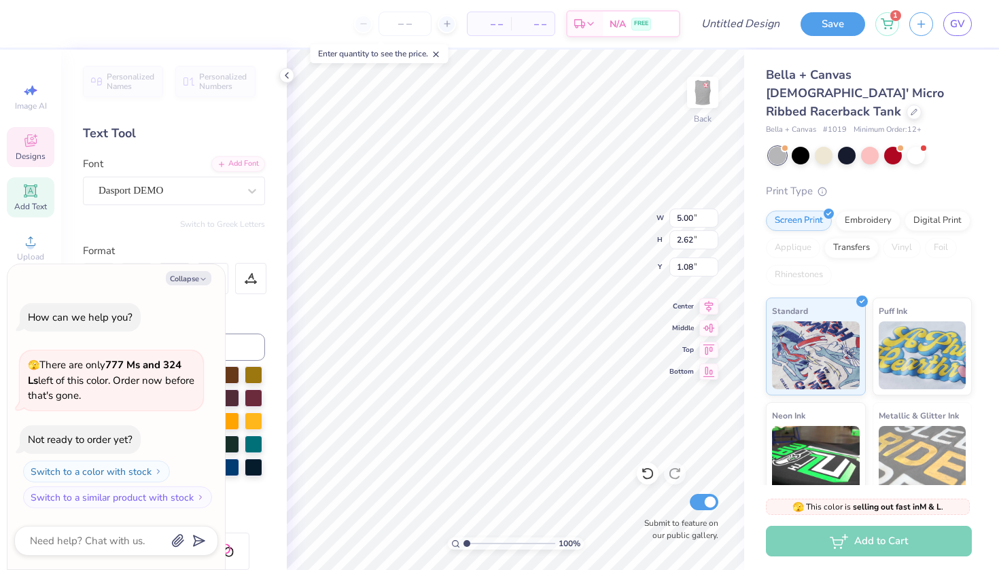
type textarea "a"
type textarea "x"
type textarea "S"
type textarea "x"
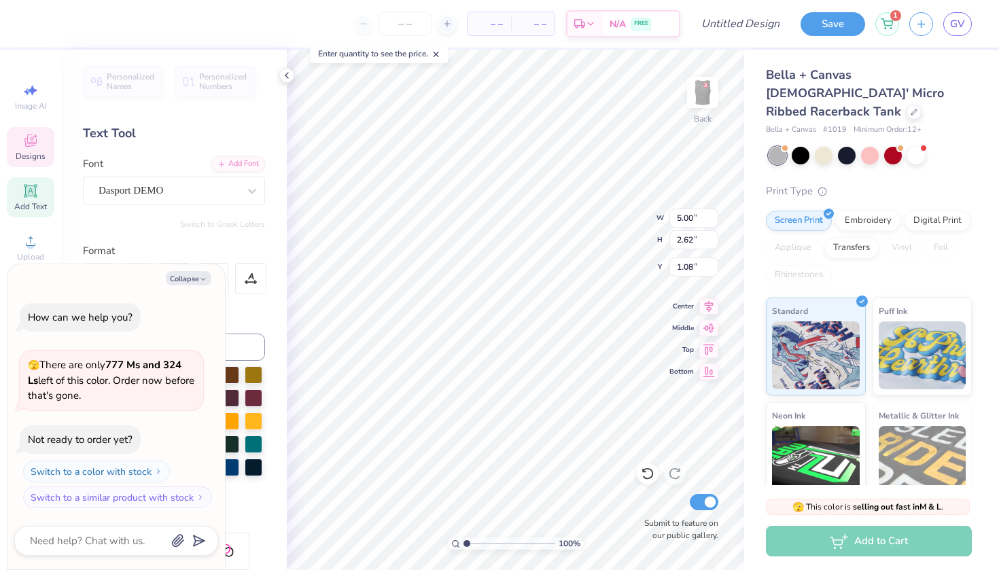
type textarea "Si"
type textarea "x"
type textarea "Sig"
type textarea "x"
type textarea "Sigm"
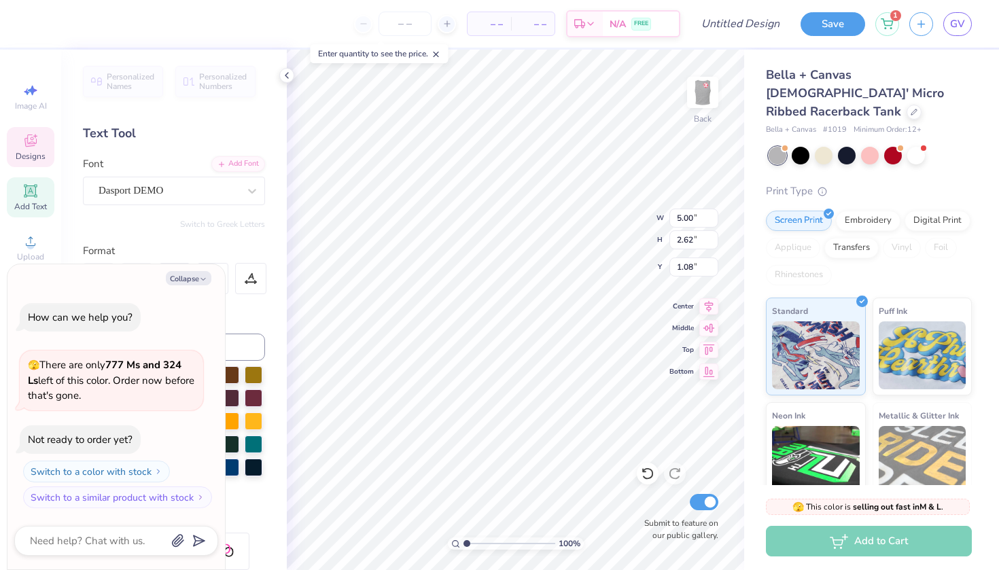
type textarea "x"
type textarea "Sigma"
type textarea "x"
type textarea "Sigma"
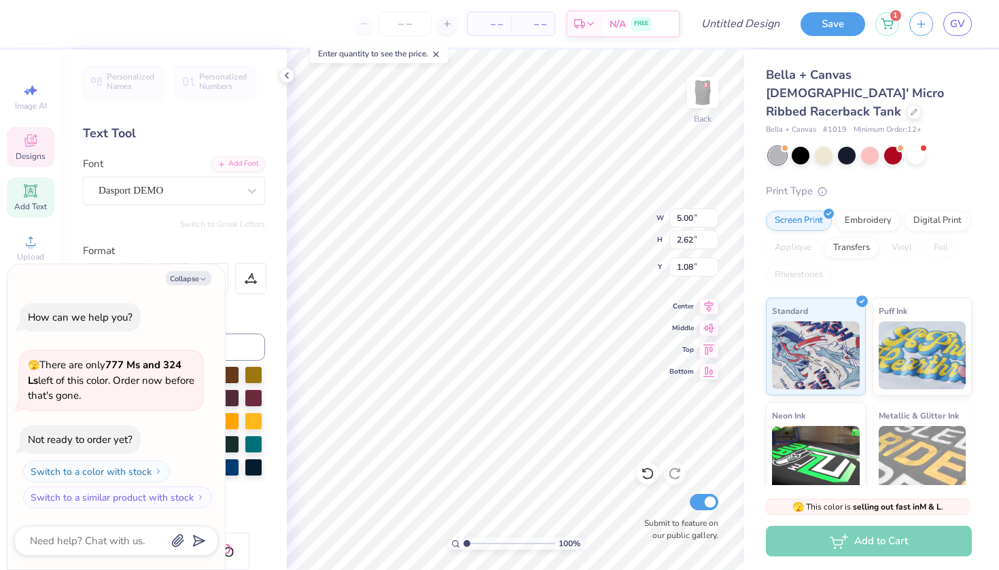
type textarea "x"
type textarea "Sigma k"
type textarea "x"
type textarea "Sigma ka"
type textarea "x"
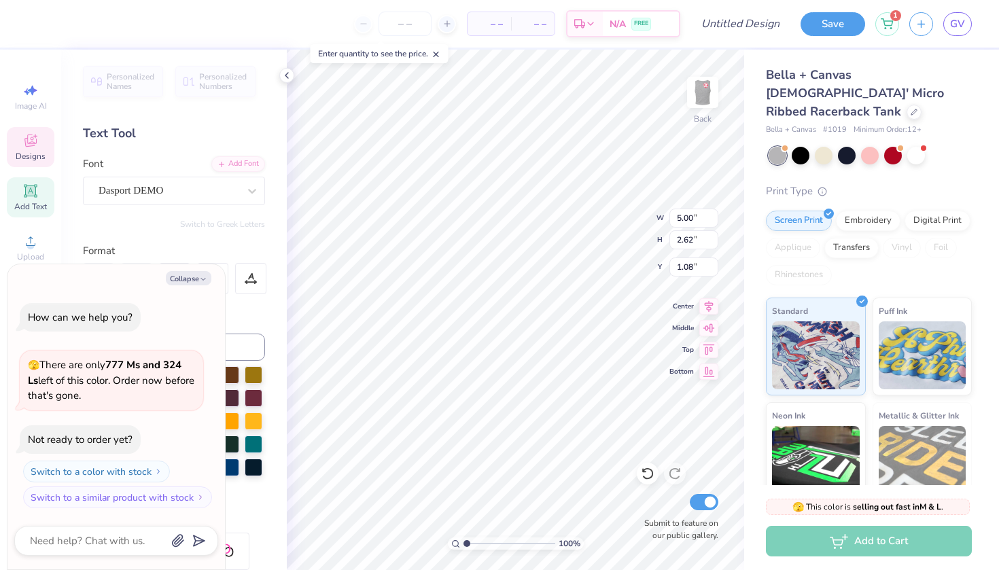
type textarea "Sigma kap"
type textarea "x"
type textarea "Sigma kapp"
type textarea "x"
type textarea "Sigma kappa"
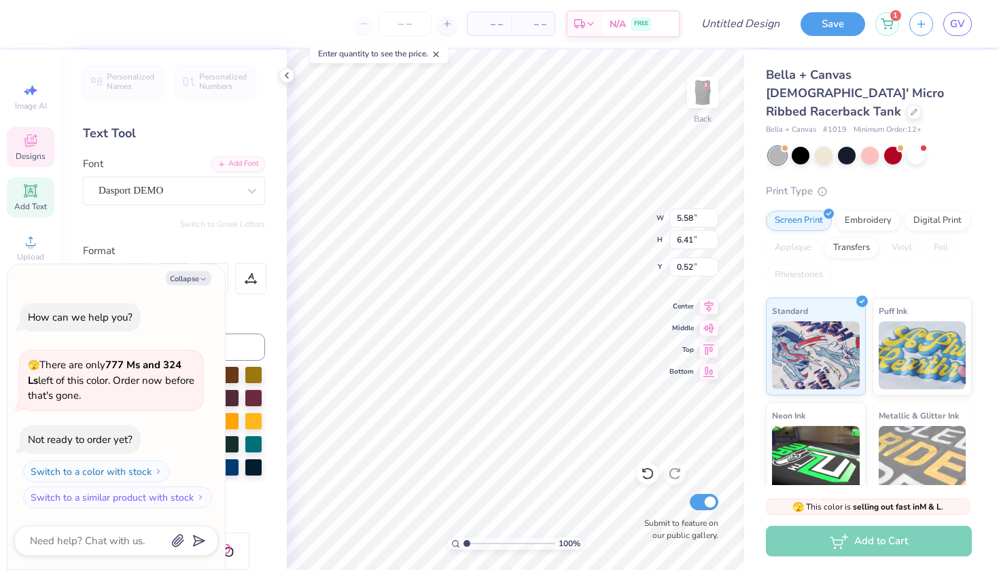
drag, startPoint x: 203, startPoint y: 283, endPoint x: 241, endPoint y: 303, distance: 43.8
click at [203, 283] on icon "button" at bounding box center [203, 279] width 8 height 8
type textarea "x"
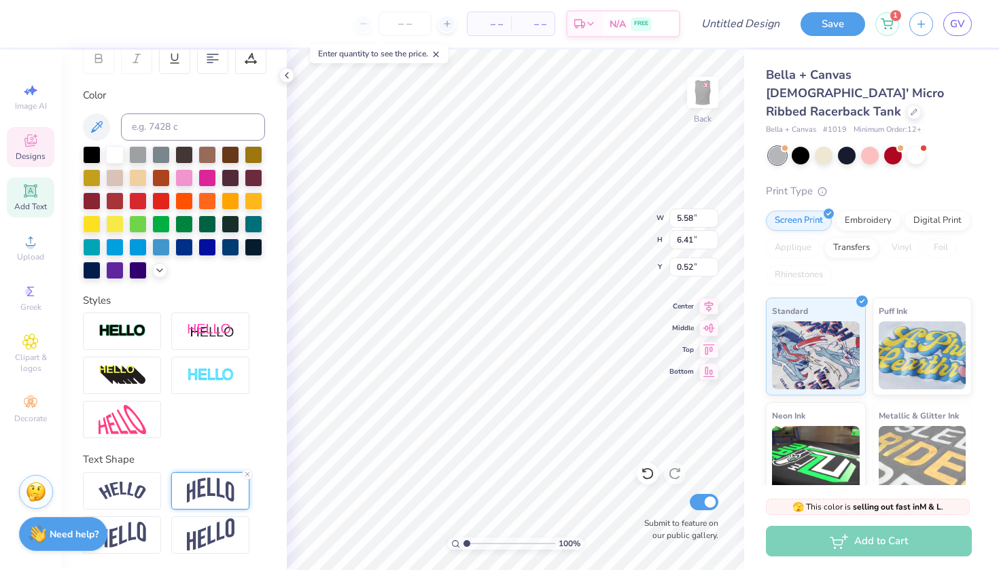
scroll to position [220, 0]
click at [247, 474] on icon at bounding box center [247, 474] width 8 height 8
type input "2.98"
type input "3.07"
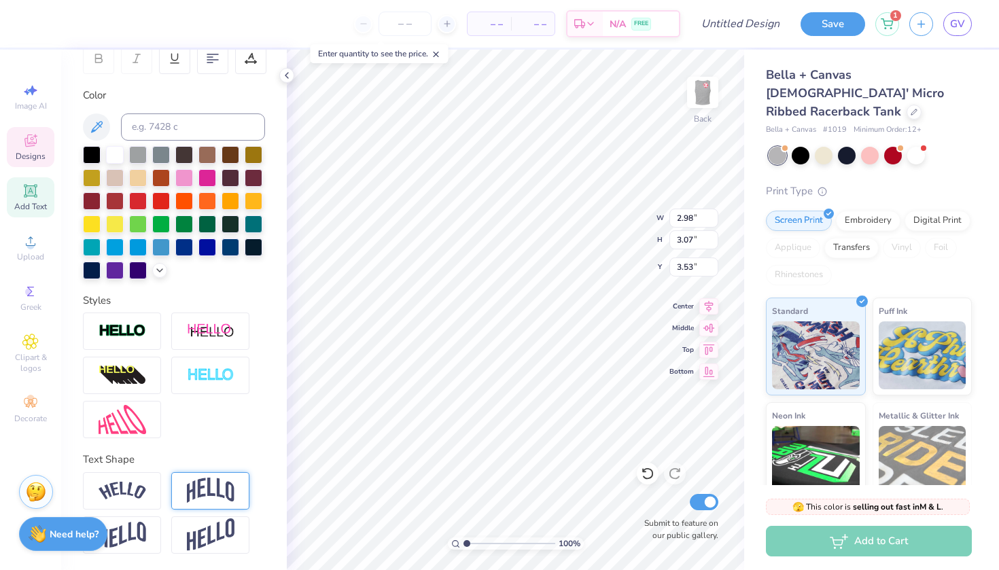
type input "0.50"
type input "9.12"
type input "2.98"
type input "3.07"
type input "0.50"
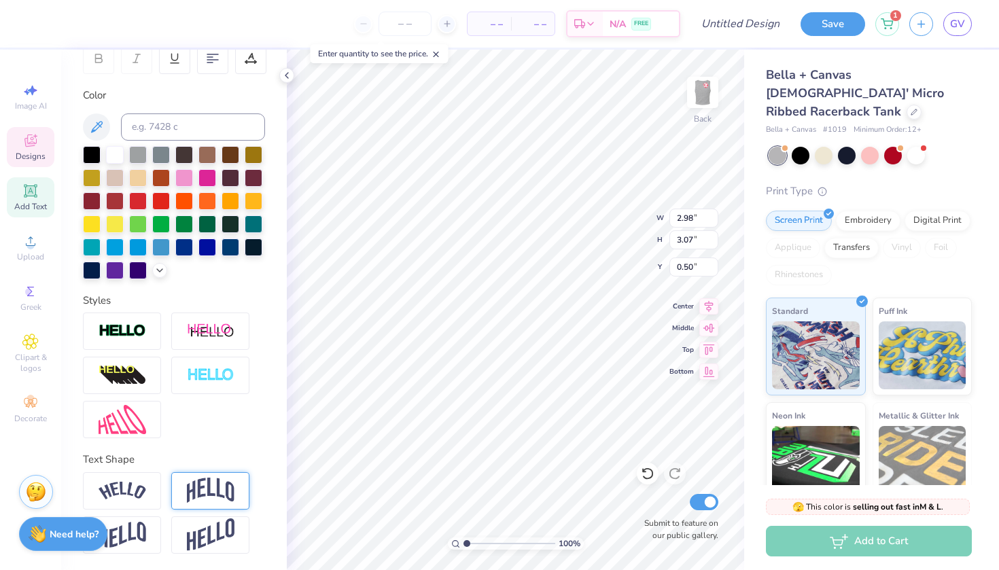
type textarea "Sigma"
click at [281, 194] on div "Personalized Names Personalized Numbers Text Tool Add Font Font Dasport DEMO Sw…" at bounding box center [174, 310] width 226 height 521
type input "3.37"
type input "3.74"
type input "1.48"
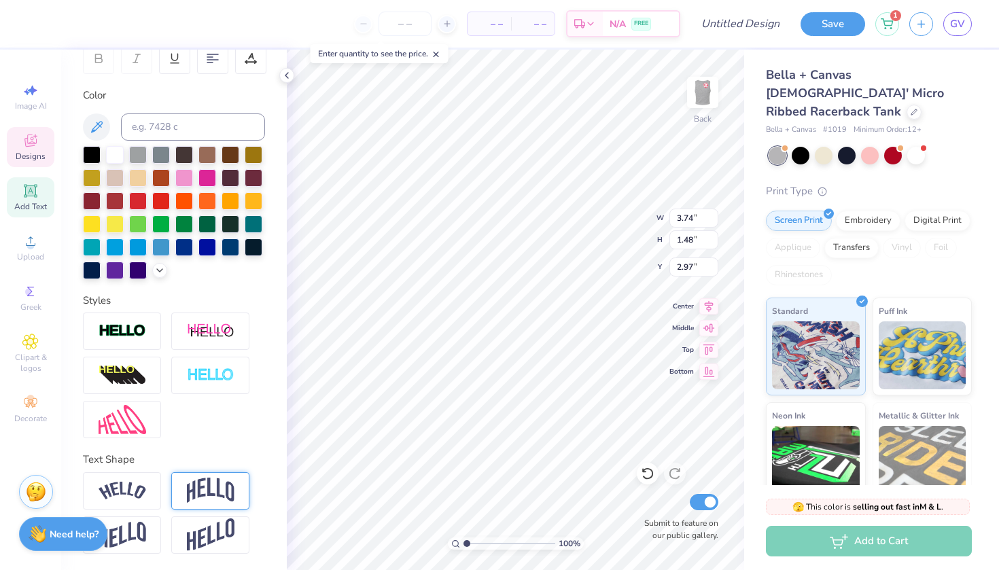
type input "2.34"
type input "4.64"
type textarea "S"
type textarea "Kappa"
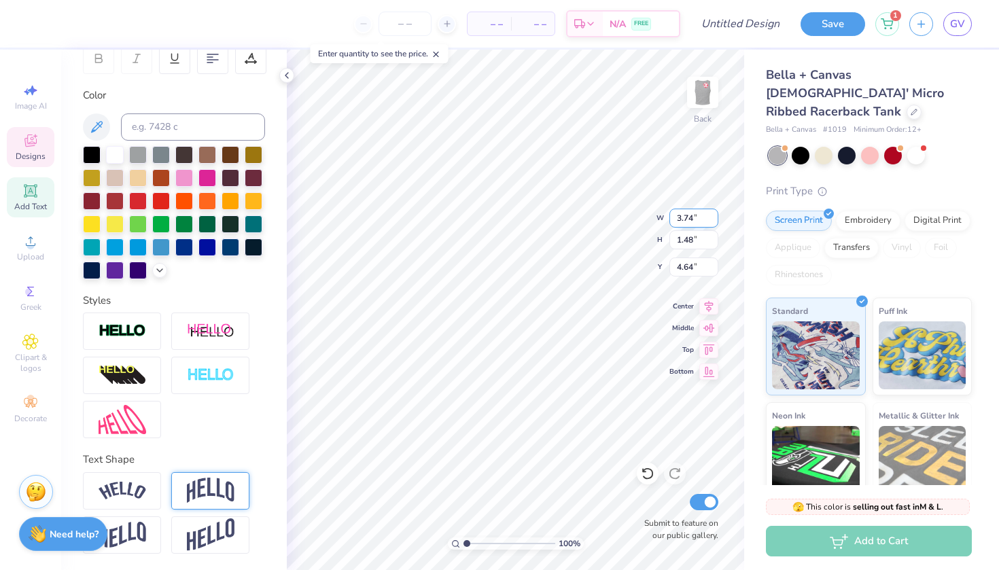
scroll to position [0, 1]
type input "4.10"
type input "6.13"
type input "3.25"
type input "2.57"
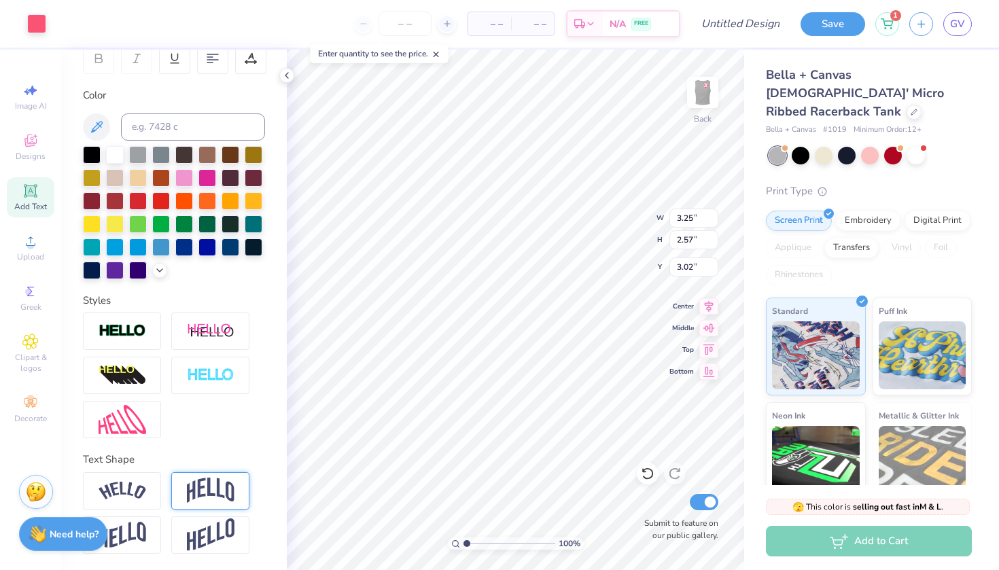
type input "1.86"
type input "5.54"
type input "2.96"
type input "1.17"
type input "1.86"
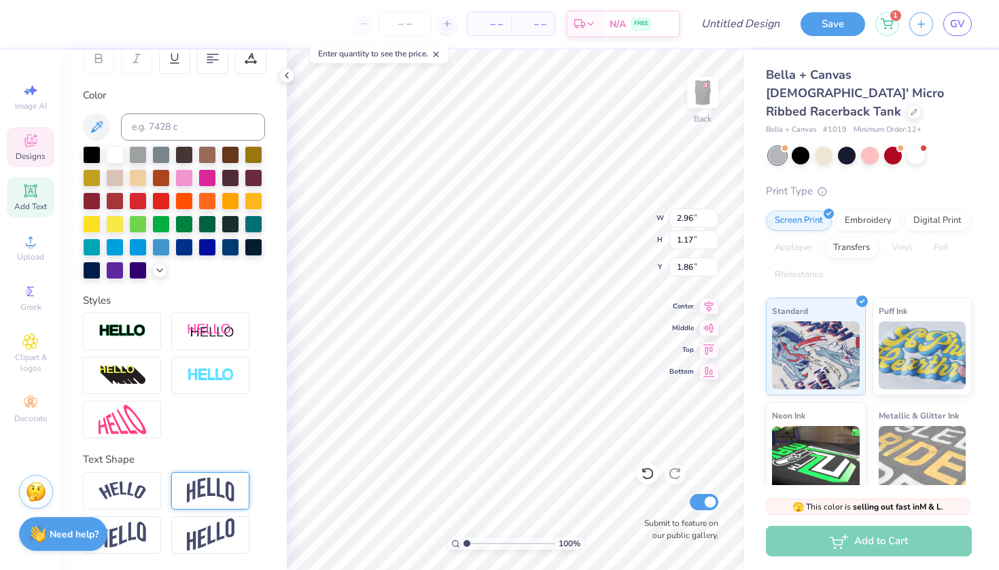
type input "3.25"
type input "4.64"
type input "5.34"
type input "1.83"
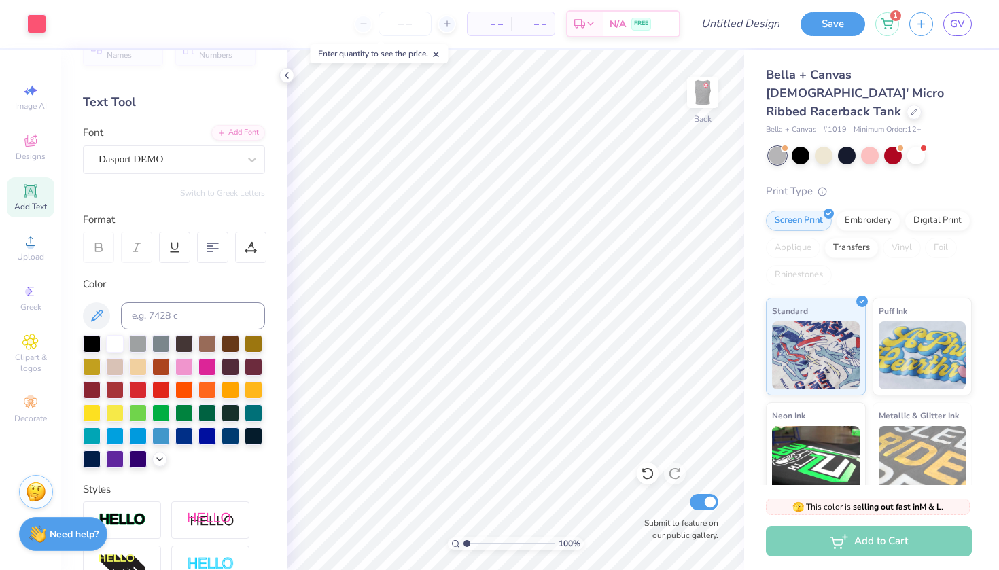
scroll to position [0, 0]
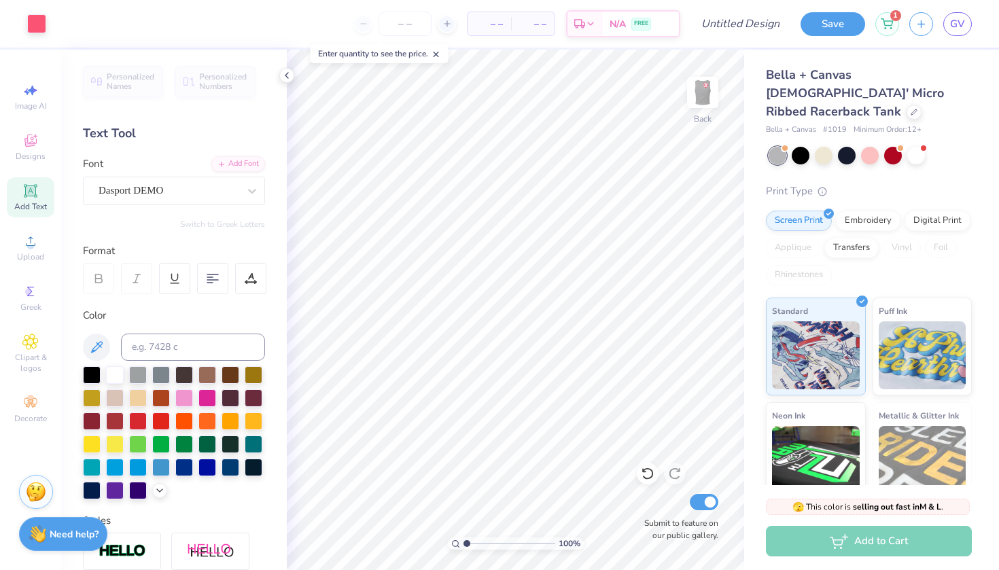
type textarea "x"
